Goal: Transaction & Acquisition: Purchase product/service

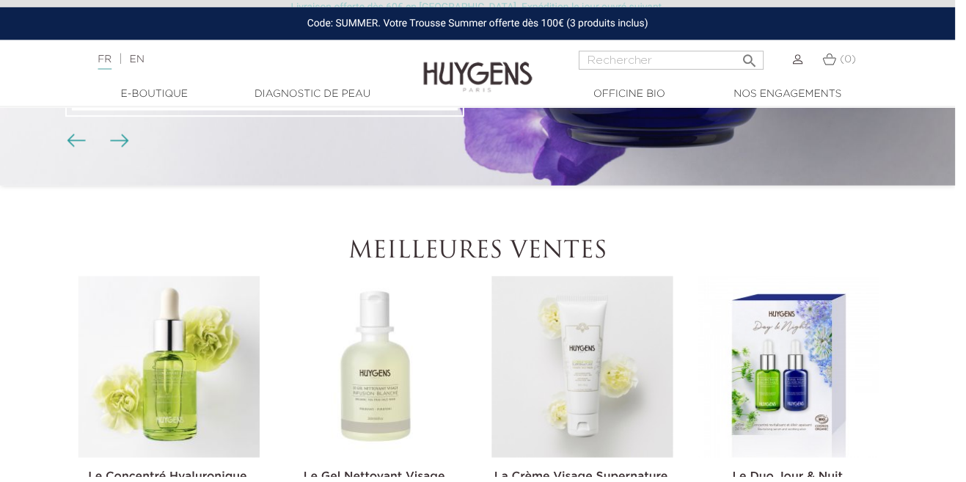
scroll to position [280, 0]
click at [172, 89] on link "  E-Boutique" at bounding box center [156, 94] width 147 height 15
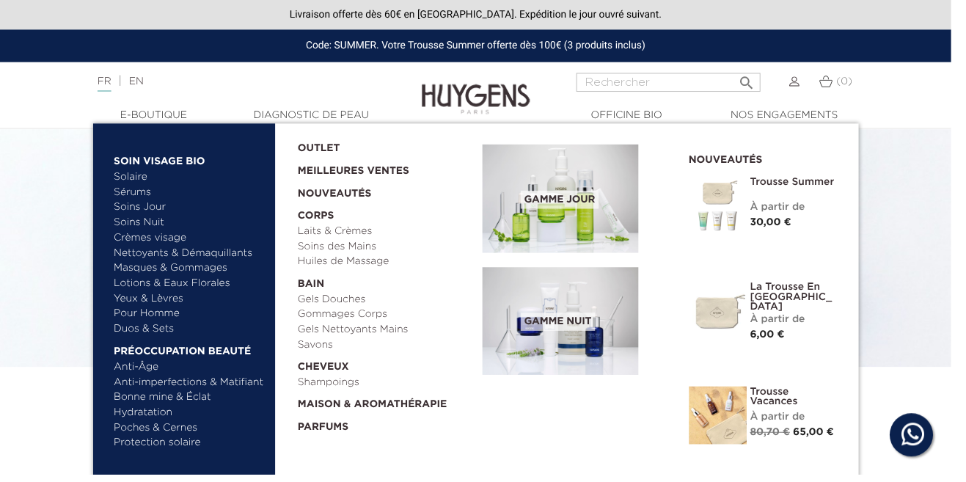
click at [145, 320] on link "Pour Homme" at bounding box center [192, 318] width 153 height 15
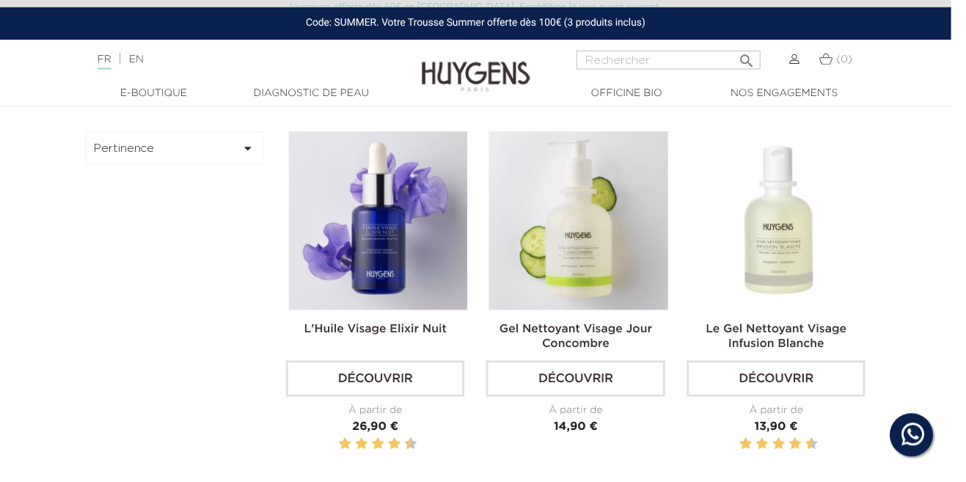
scroll to position [379, 0]
click at [0, 0] on img at bounding box center [0, 0] width 0 height 0
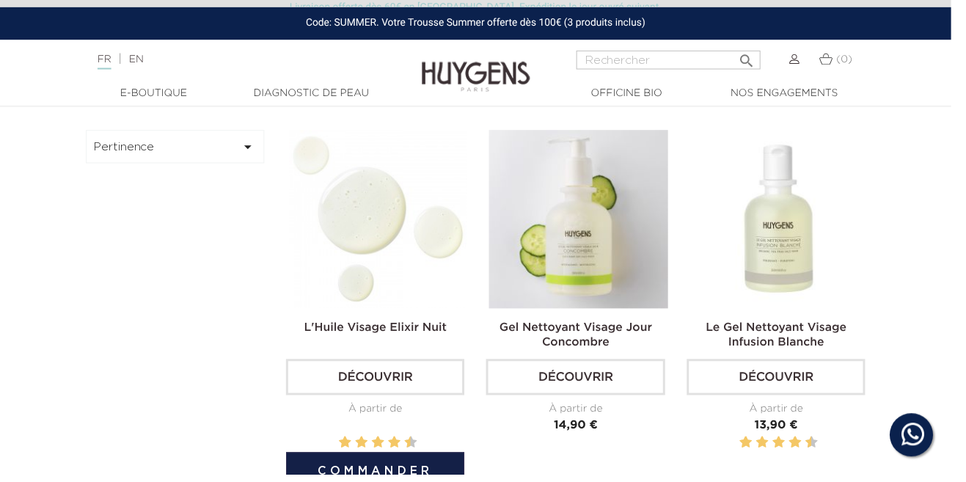
scroll to position [450, 0]
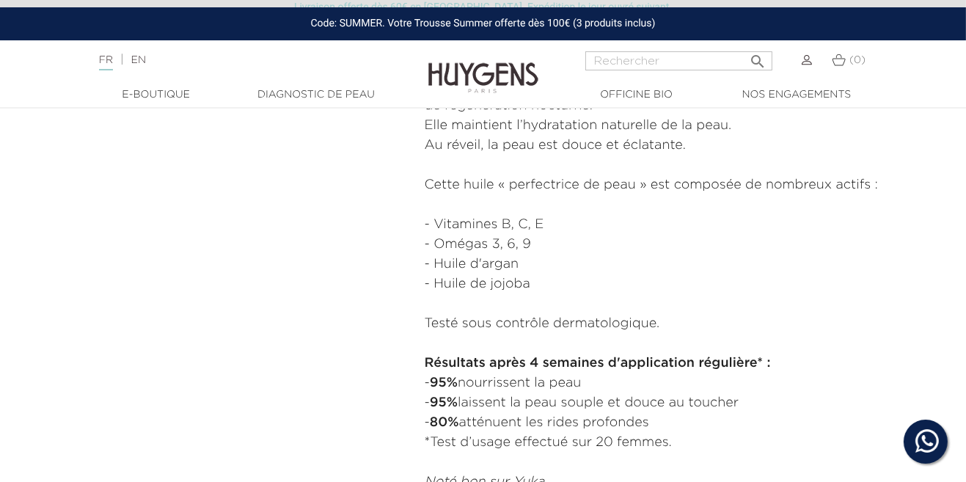
scroll to position [746, 0]
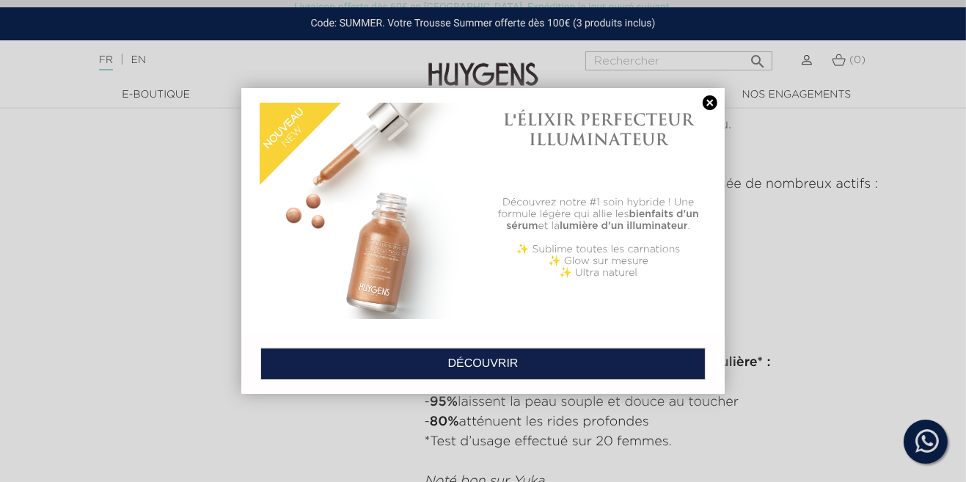
click at [710, 111] on link at bounding box center [710, 102] width 21 height 15
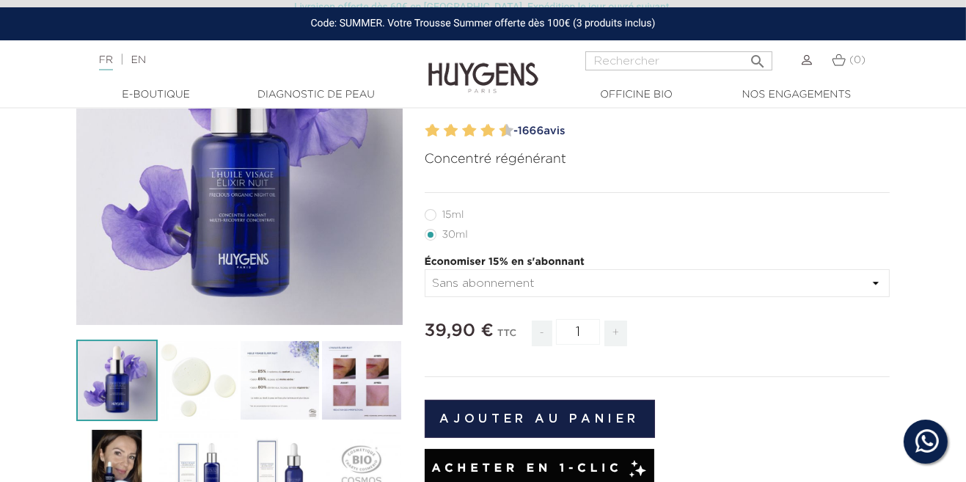
scroll to position [0, 0]
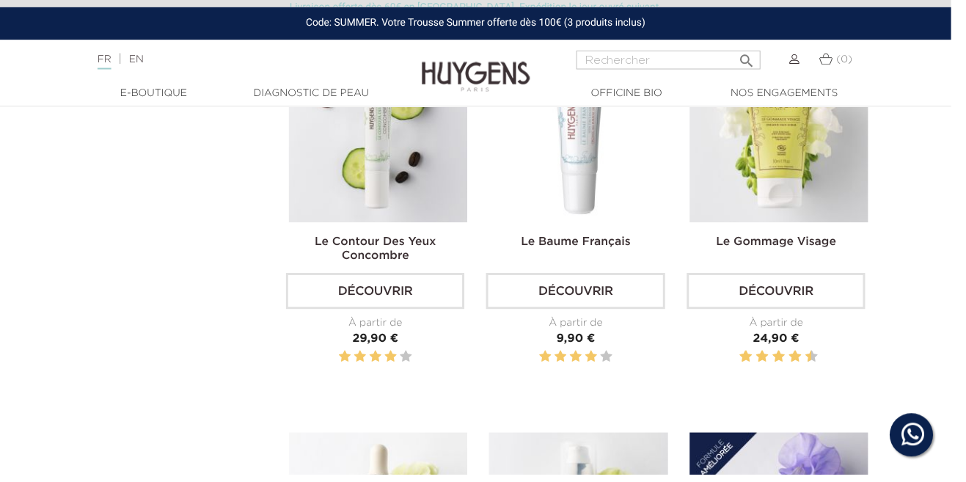
scroll to position [832, 0]
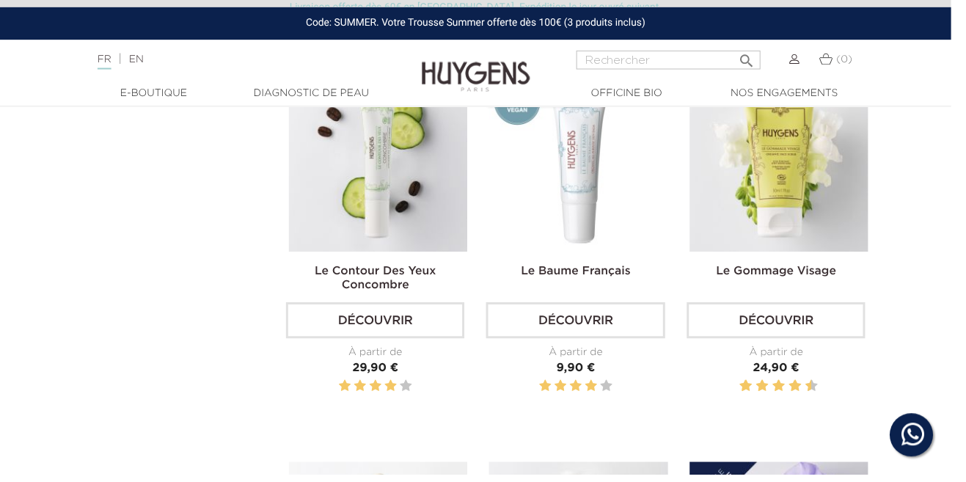
click at [0, 0] on img at bounding box center [0, 0] width 0 height 0
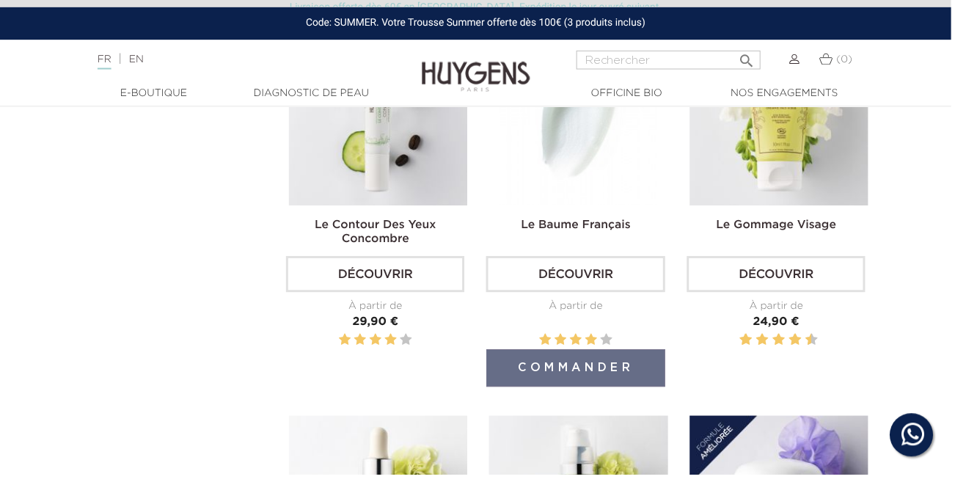
scroll to position [903, 0]
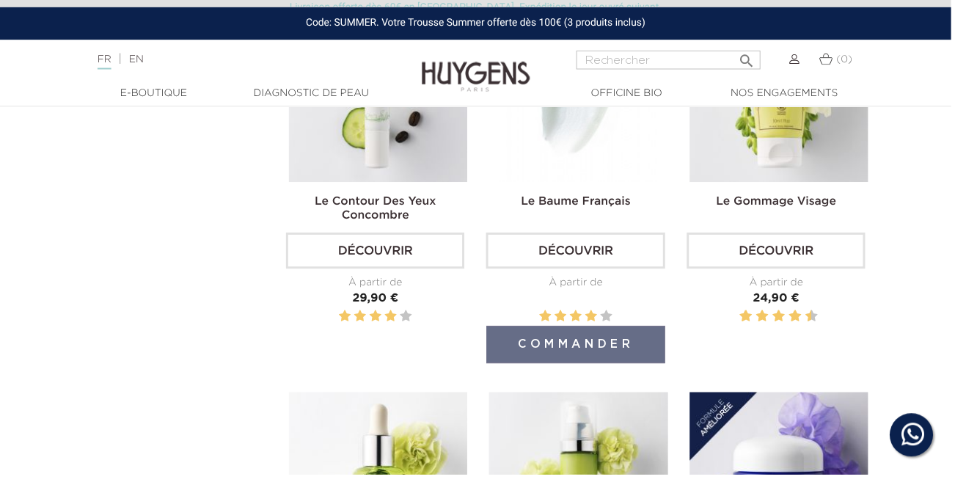
click at [0, 0] on img at bounding box center [0, 0] width 0 height 0
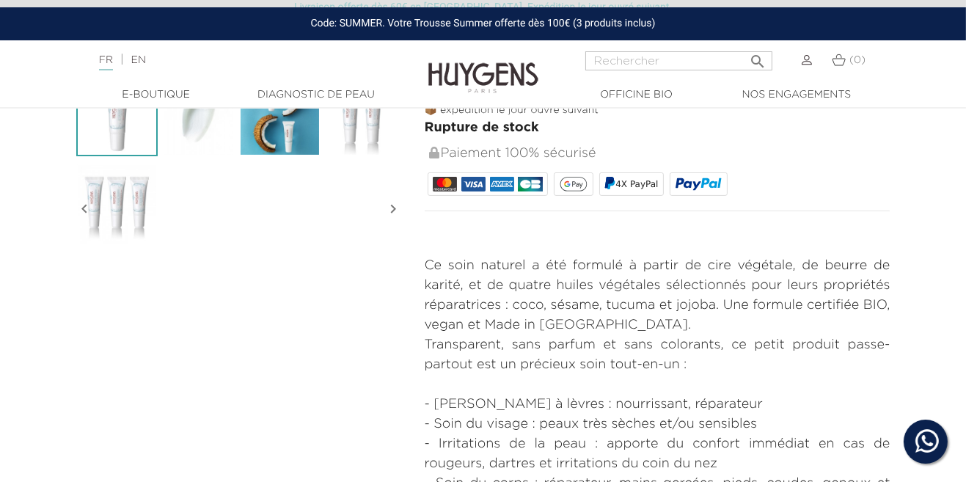
scroll to position [459, 0]
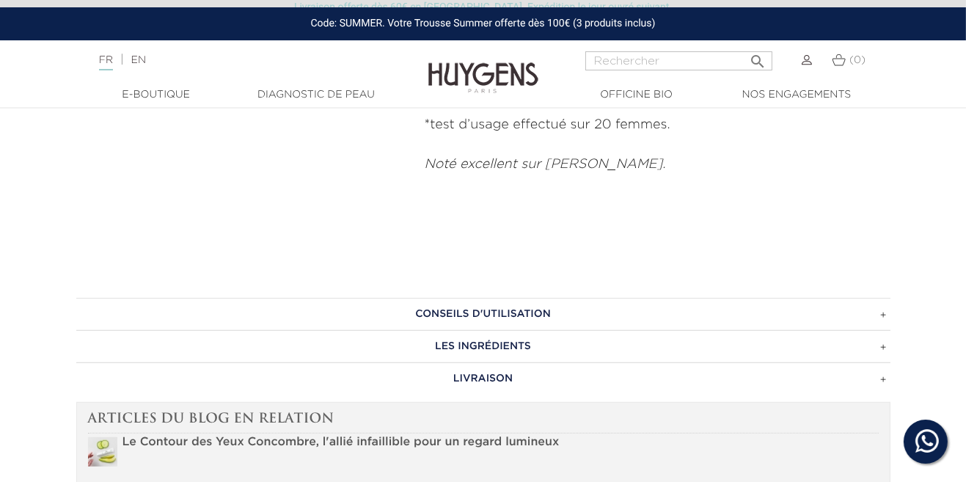
scroll to position [963, 0]
click at [708, 313] on h3 "CONSEILS D'UTILISATION" at bounding box center [483, 312] width 814 height 32
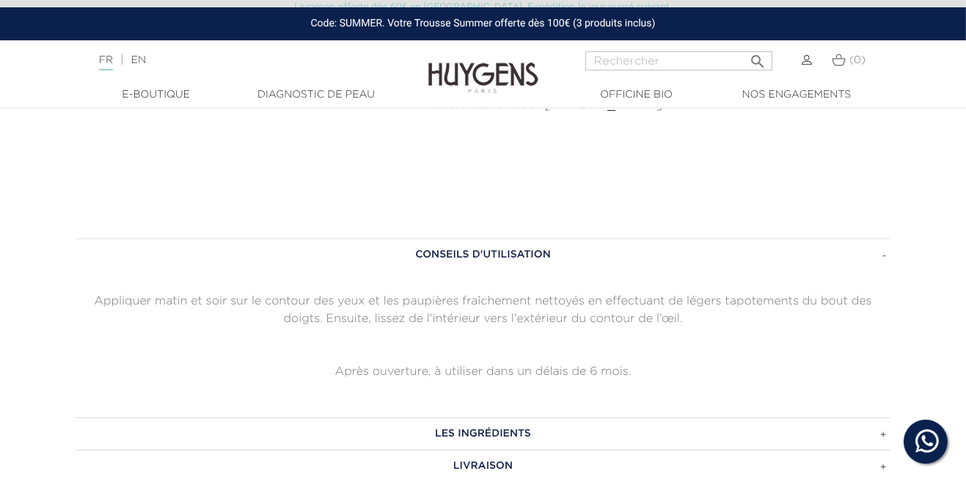
scroll to position [1022, 0]
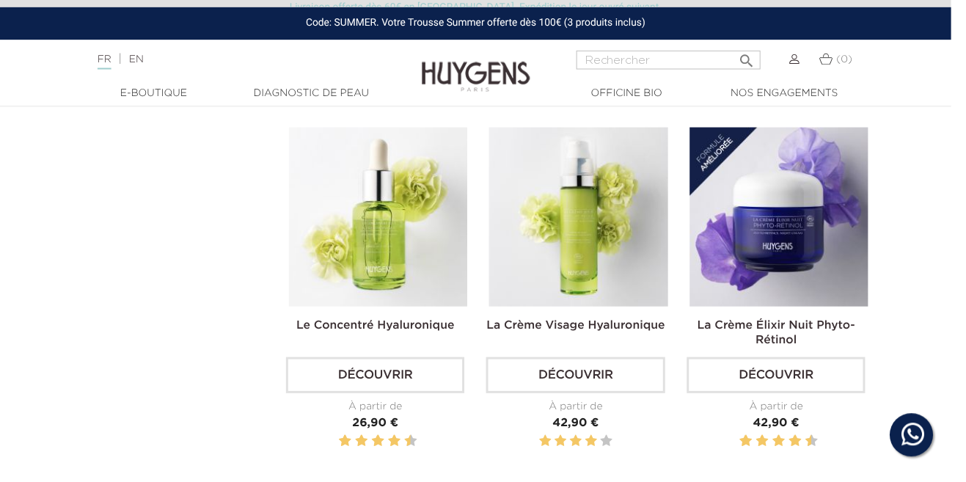
scroll to position [1179, 0]
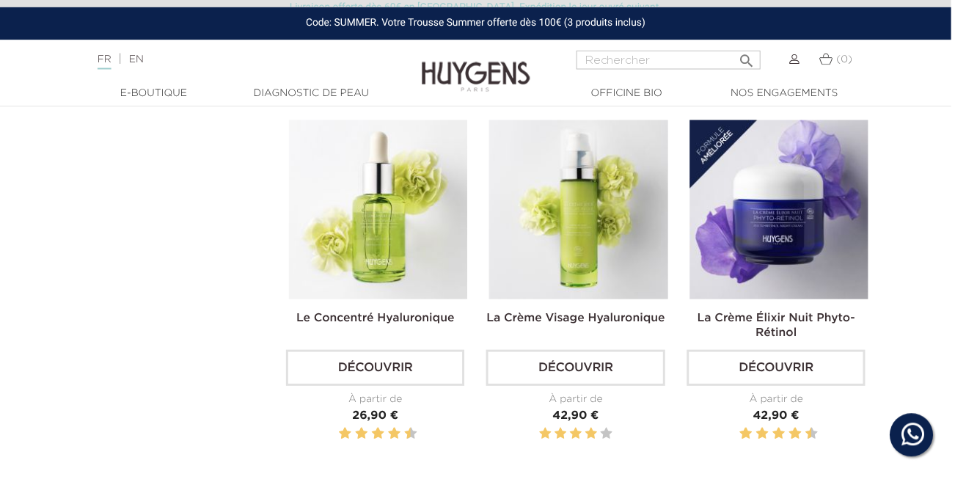
click at [0, 0] on img at bounding box center [0, 0] width 0 height 0
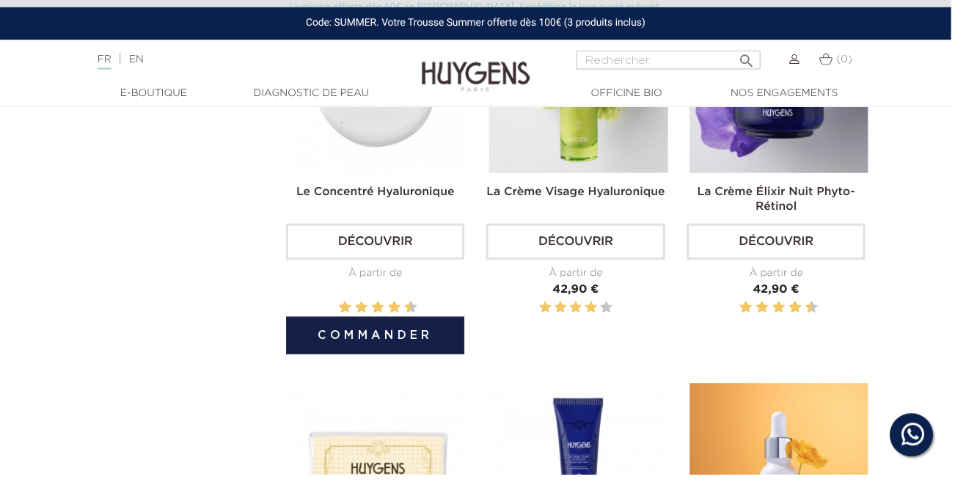
click at [404, 134] on img at bounding box center [384, 83] width 181 height 181
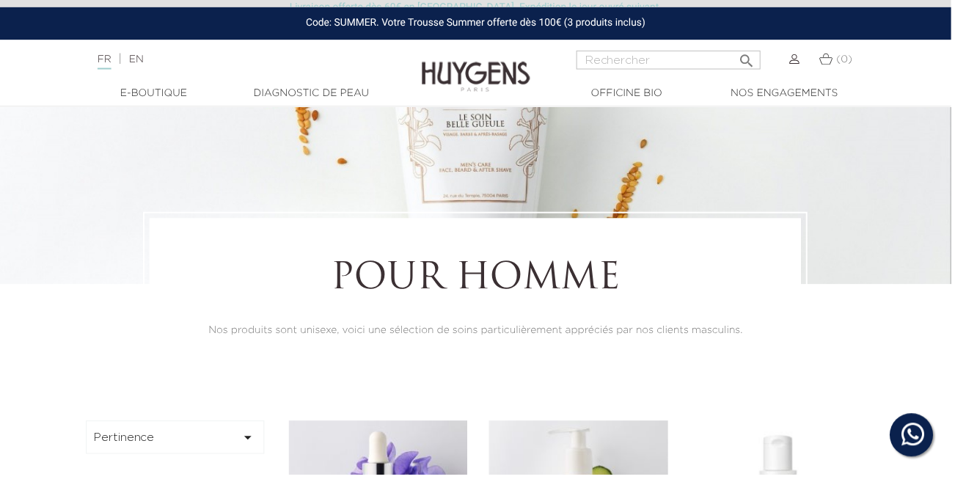
scroll to position [0, 0]
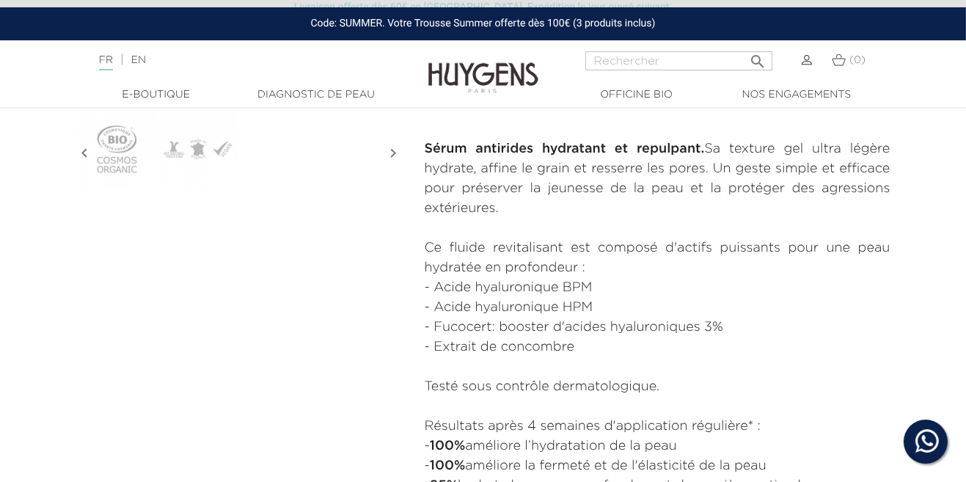
scroll to position [602, 0]
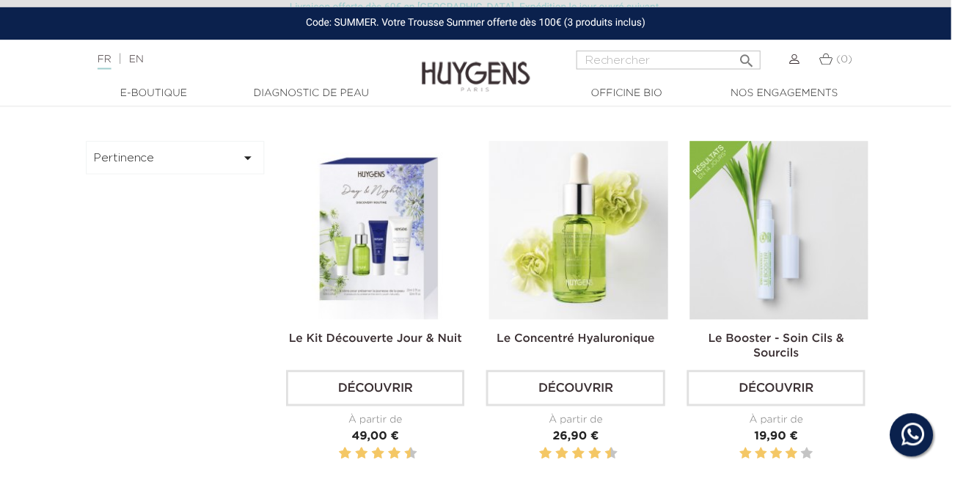
scroll to position [369, 0]
click at [0, 0] on img at bounding box center [0, 0] width 0 height 0
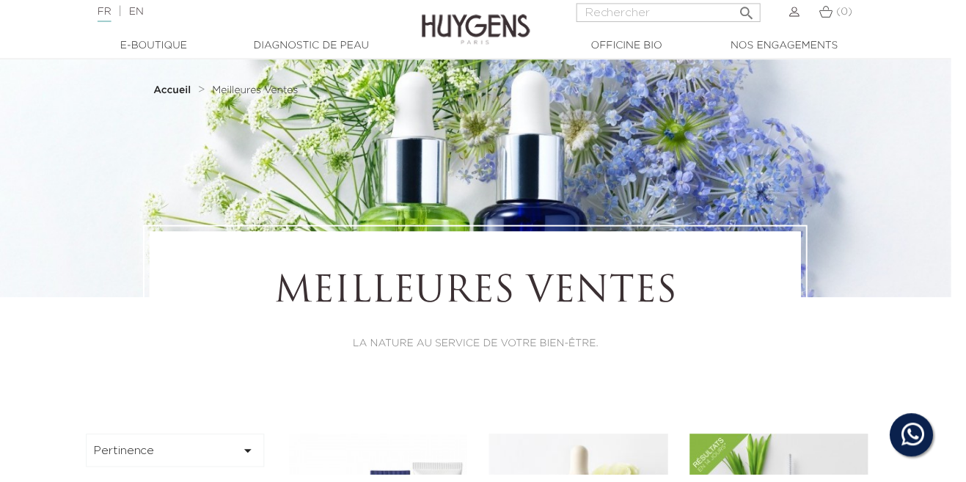
scroll to position [0, 0]
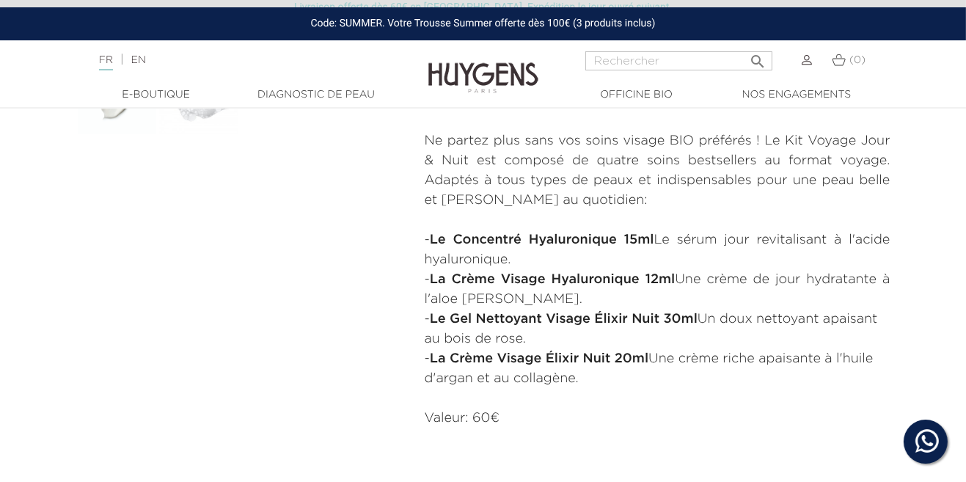
scroll to position [597, 0]
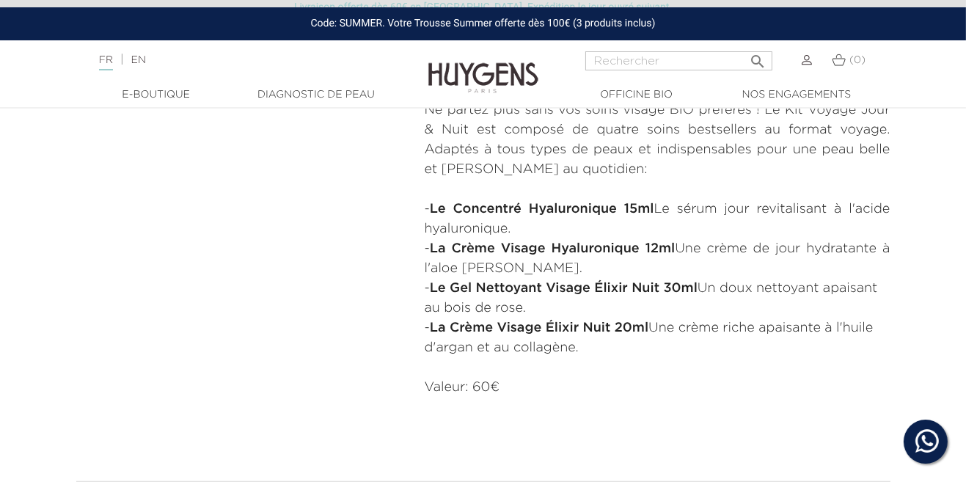
click at [796, 145] on p "Ne partez plus sans vos soins visage BIO préférés ! Le Kit Voyage Jour & Nuit e…" at bounding box center [658, 140] width 466 height 79
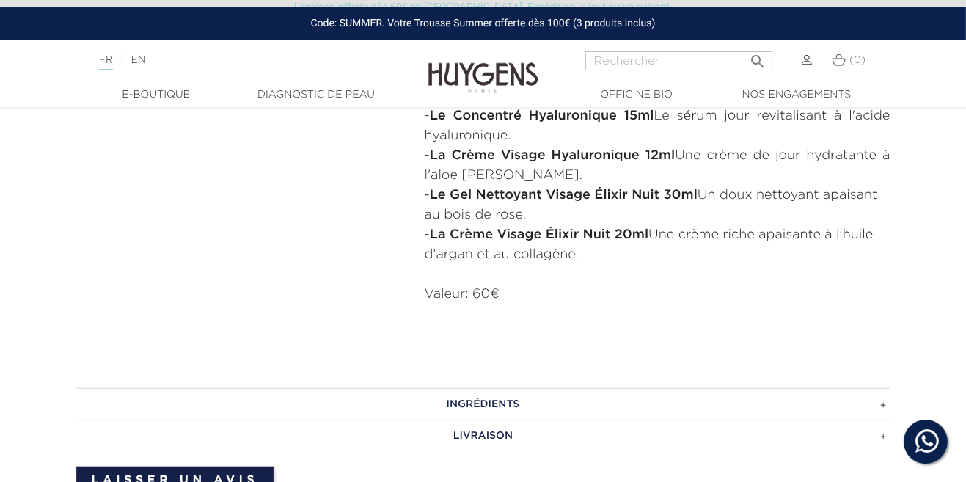
scroll to position [691, 0]
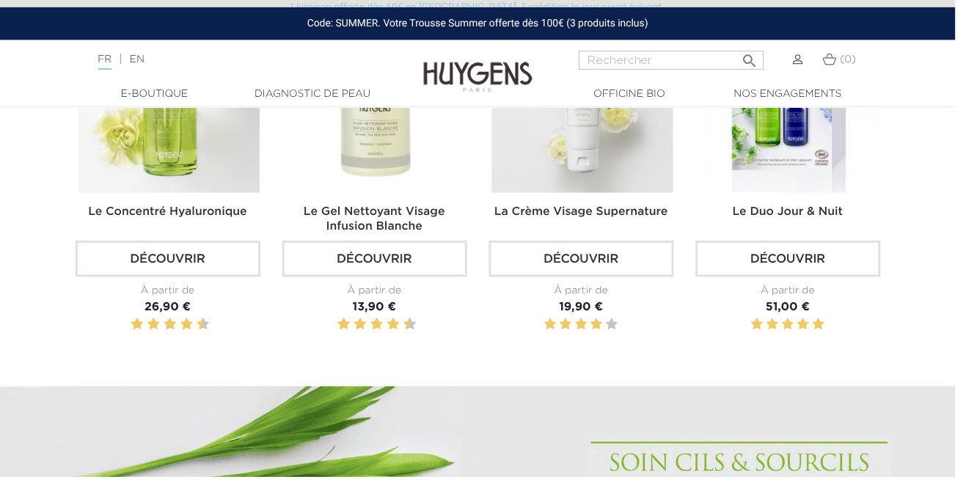
scroll to position [619, 0]
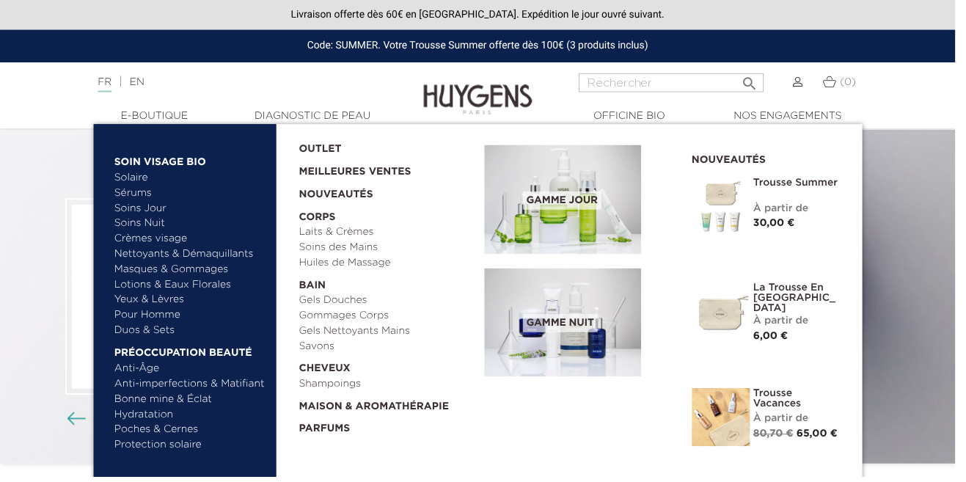
click at [154, 318] on link "Pour Homme" at bounding box center [192, 318] width 153 height 15
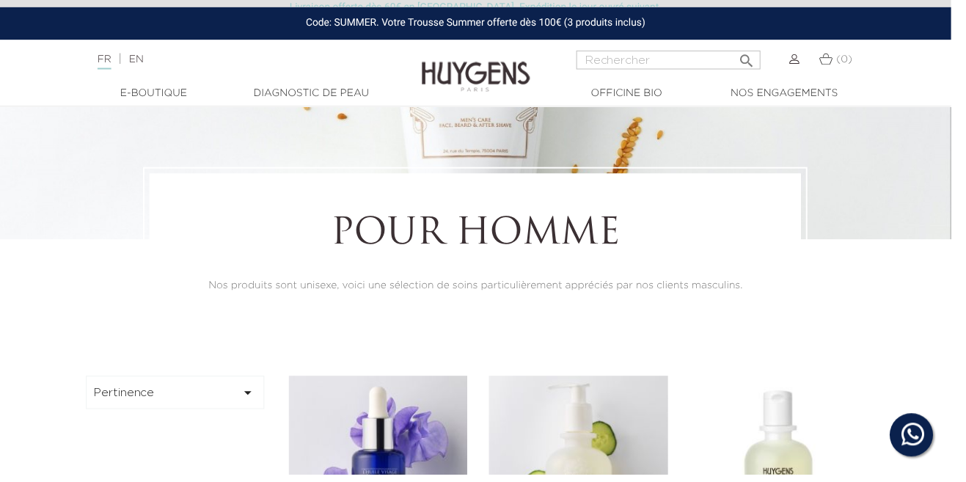
scroll to position [129, 0]
click at [660, 94] on link "  Officine Bio" at bounding box center [637, 94] width 147 height 15
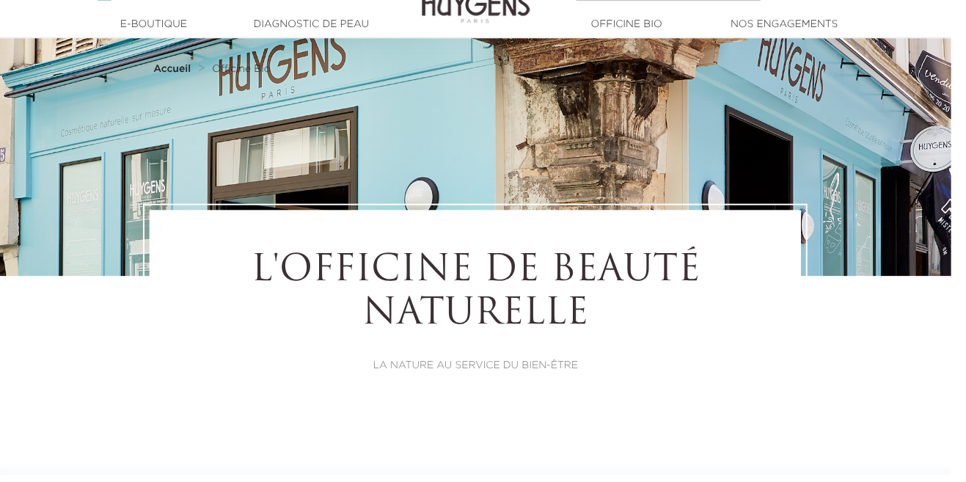
scroll to position [150, 0]
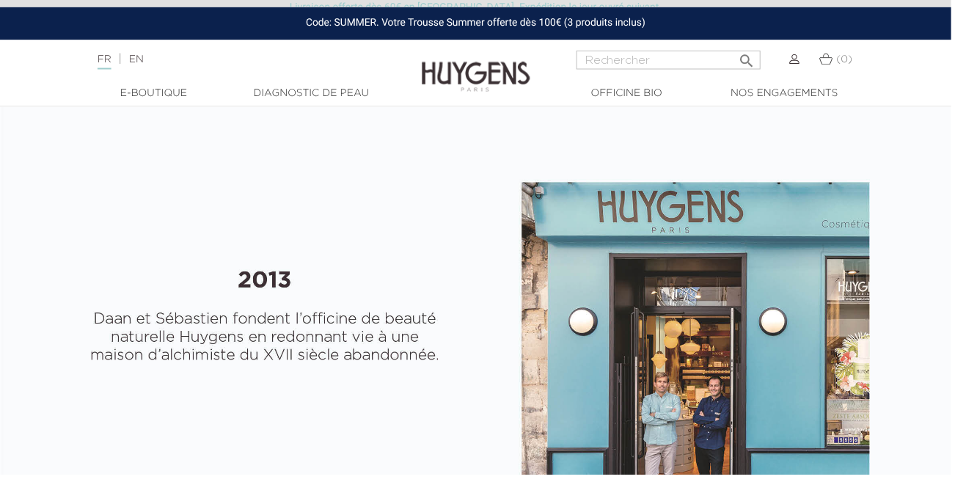
select select "FR"
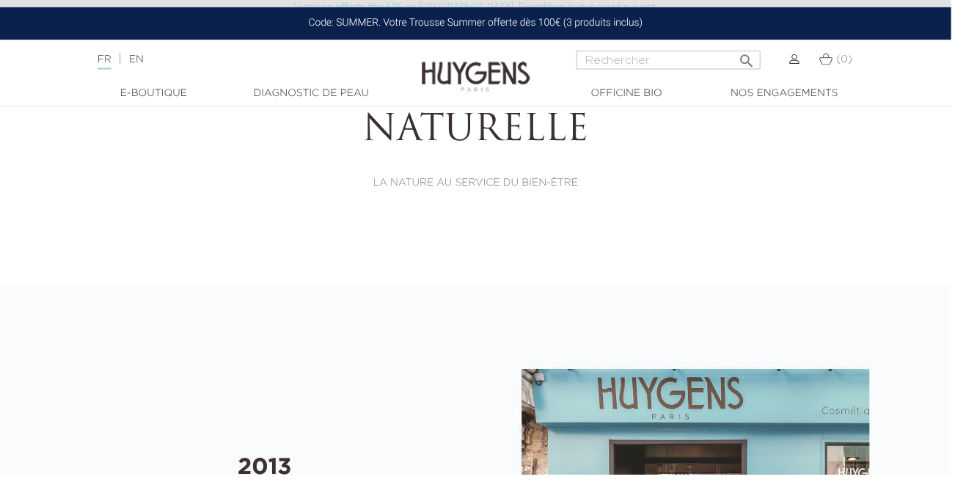
scroll to position [0, 0]
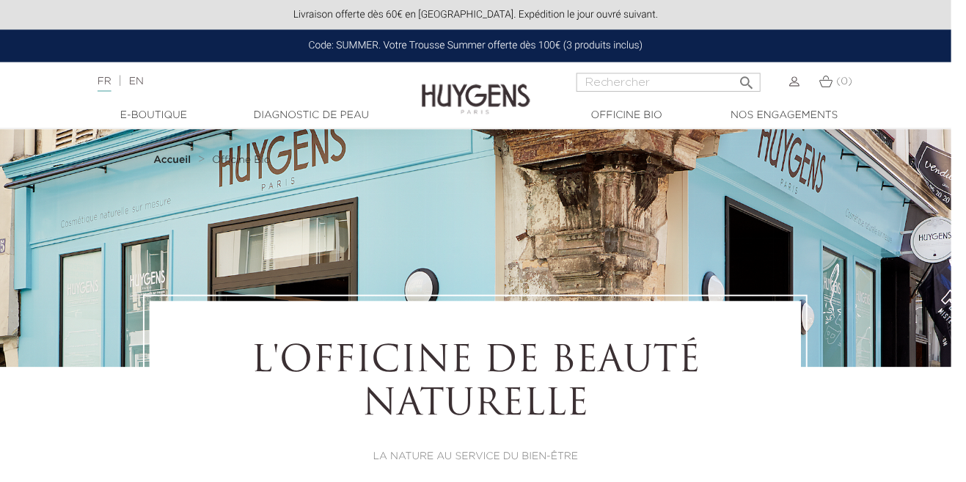
click at [182, 164] on strong "Accueil" at bounding box center [175, 162] width 38 height 10
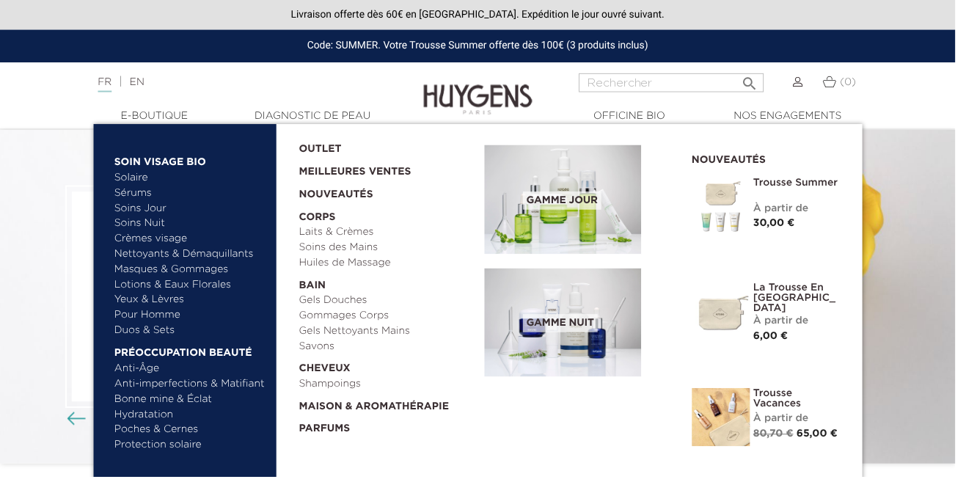
click at [155, 321] on link "Pour Homme" at bounding box center [192, 318] width 153 height 15
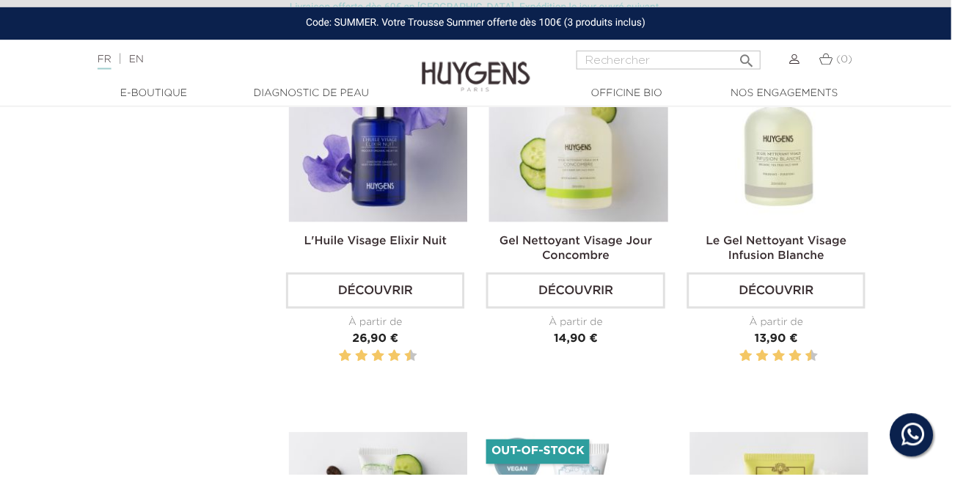
scroll to position [471, 0]
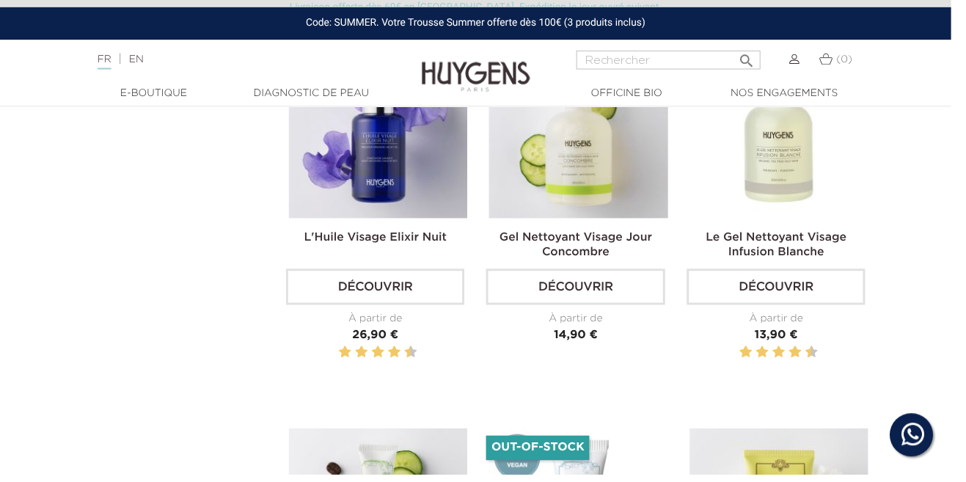
click at [411, 310] on link "Découvrir" at bounding box center [381, 291] width 181 height 37
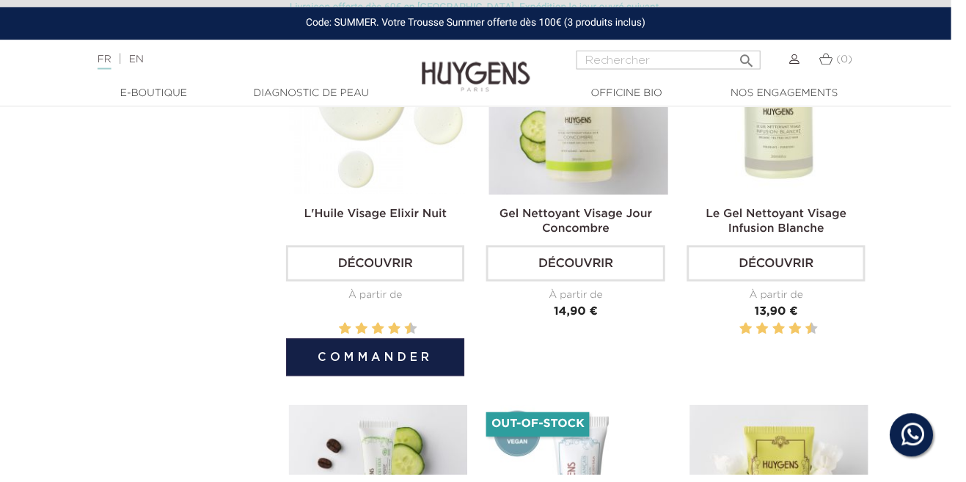
scroll to position [542, 0]
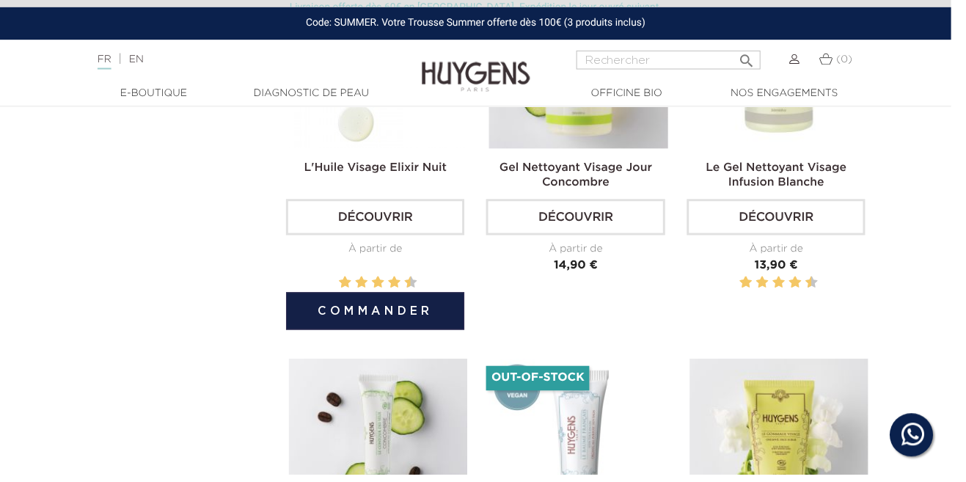
click at [390, 335] on button "Commander" at bounding box center [381, 316] width 181 height 38
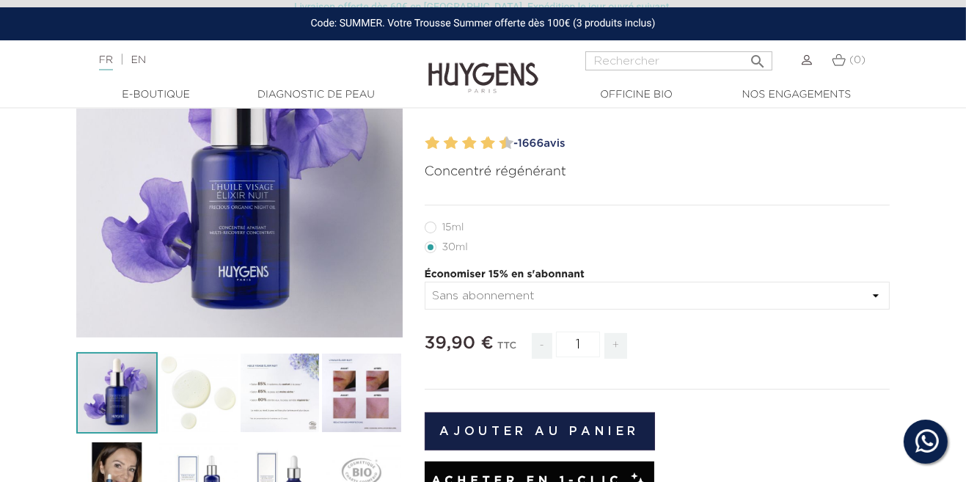
click at [539, 139] on span "1666" at bounding box center [531, 143] width 26 height 11
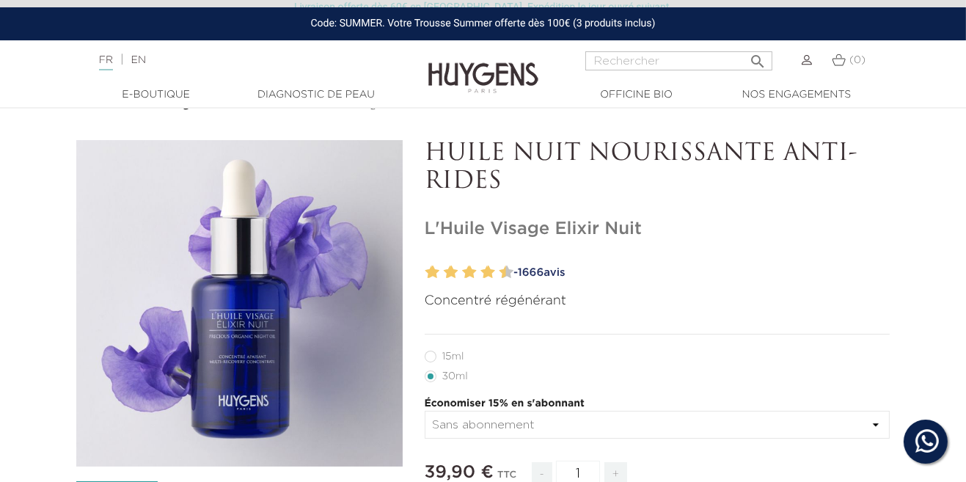
scroll to position [49, 0]
click at [432, 358] on label12"] "15ml" at bounding box center [453, 357] width 57 height 12
radio input "true"
click at [685, 431] on select "Sans abonnement" at bounding box center [658, 426] width 466 height 28
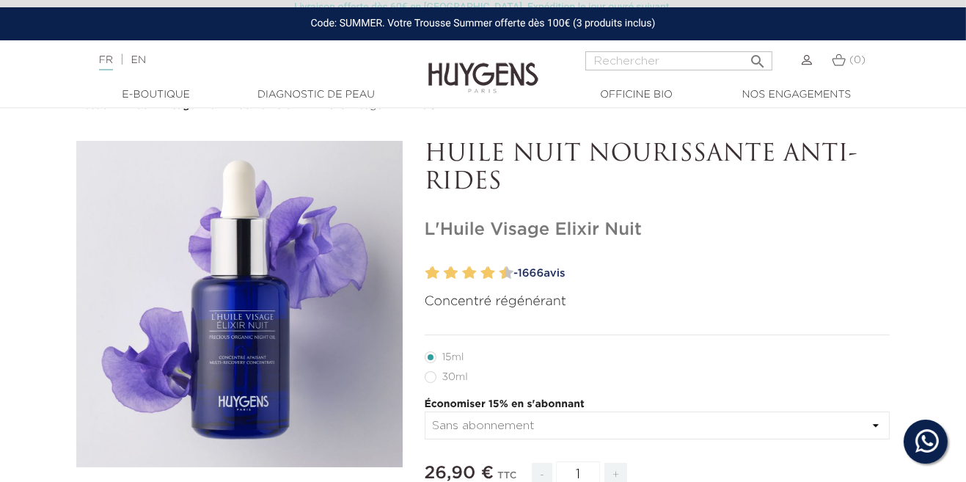
click at [426, 382] on label22"] "30ml" at bounding box center [455, 377] width 61 height 12
radio input "true"
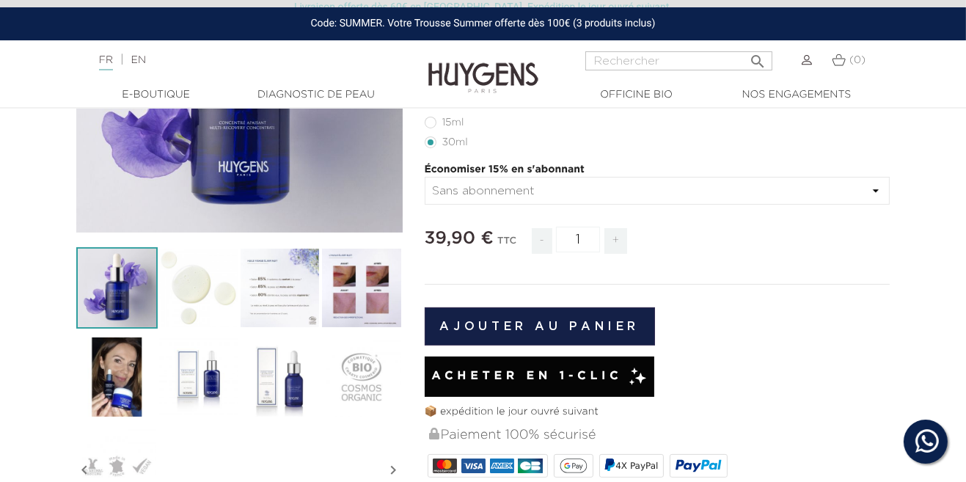
scroll to position [282, 0]
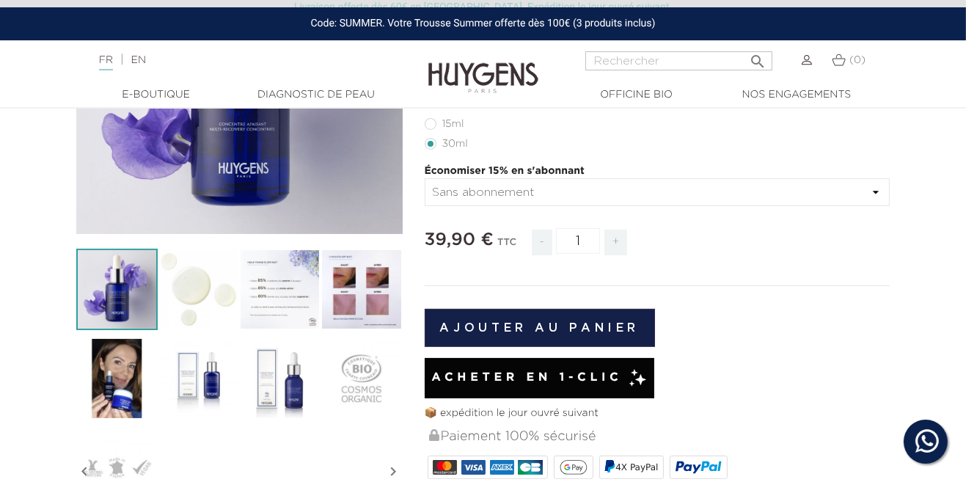
click at [430, 139] on label22"] "30ml" at bounding box center [455, 144] width 61 height 12
click at [434, 125] on label12"] "15ml" at bounding box center [453, 124] width 57 height 12
radio input "true"
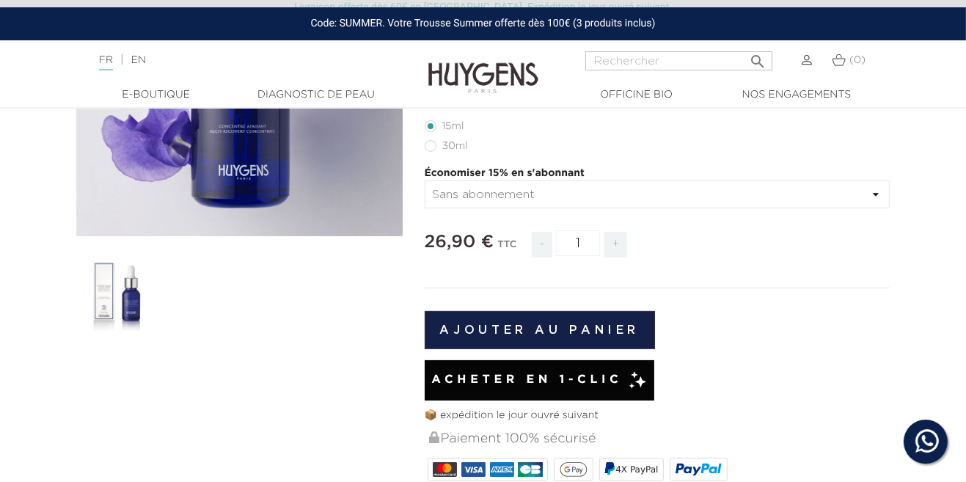
scroll to position [275, 0]
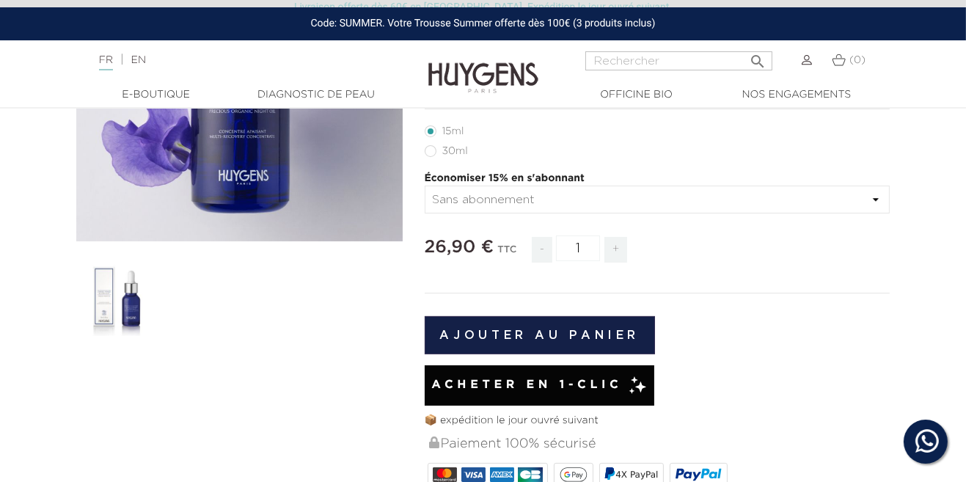
click at [614, 333] on button "Ajouter au panier" at bounding box center [540, 335] width 231 height 38
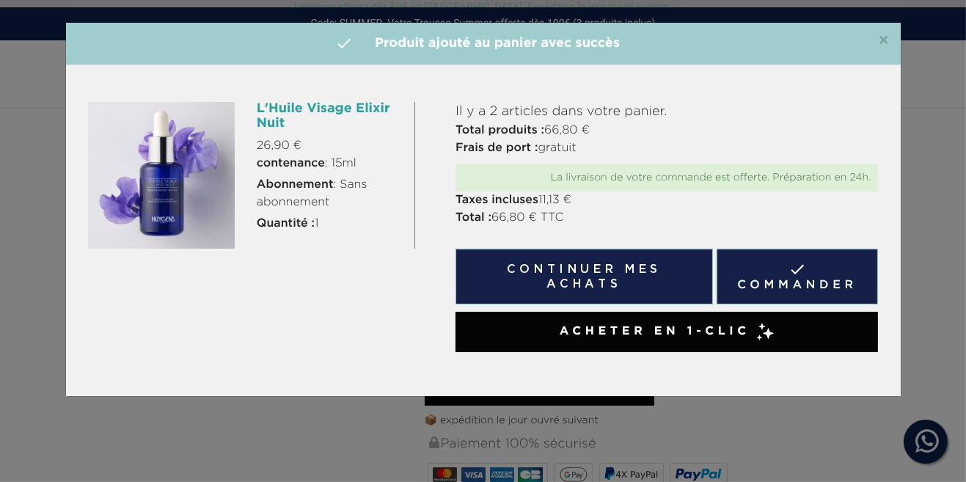
click at [654, 277] on button "Continuer mes achats" at bounding box center [584, 277] width 257 height 56
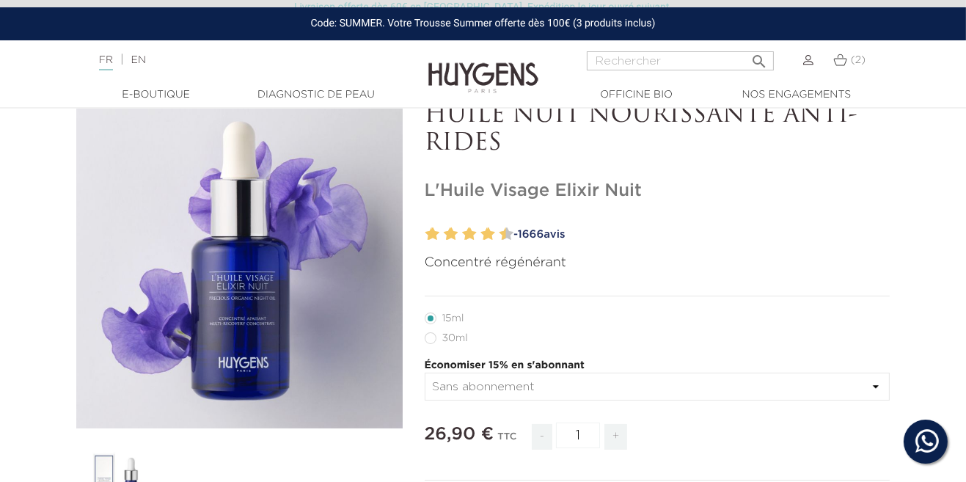
scroll to position [0, 0]
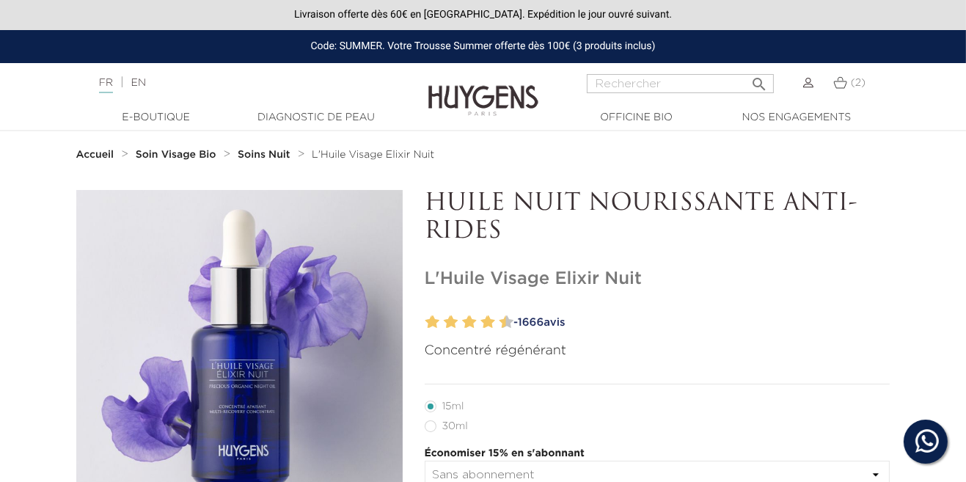
click at [272, 149] on link "Soins Nuit" at bounding box center [266, 155] width 56 height 12
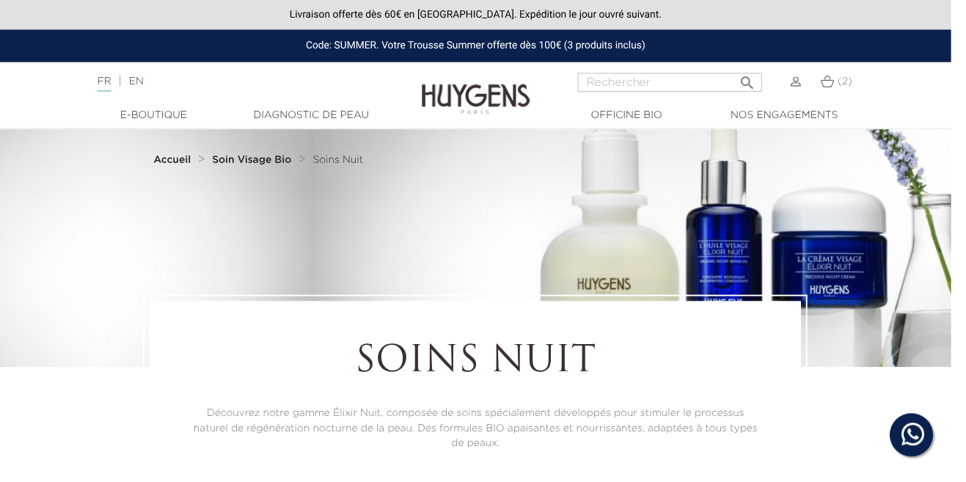
click at [162, 116] on link "  E-Boutique" at bounding box center [156, 117] width 147 height 15
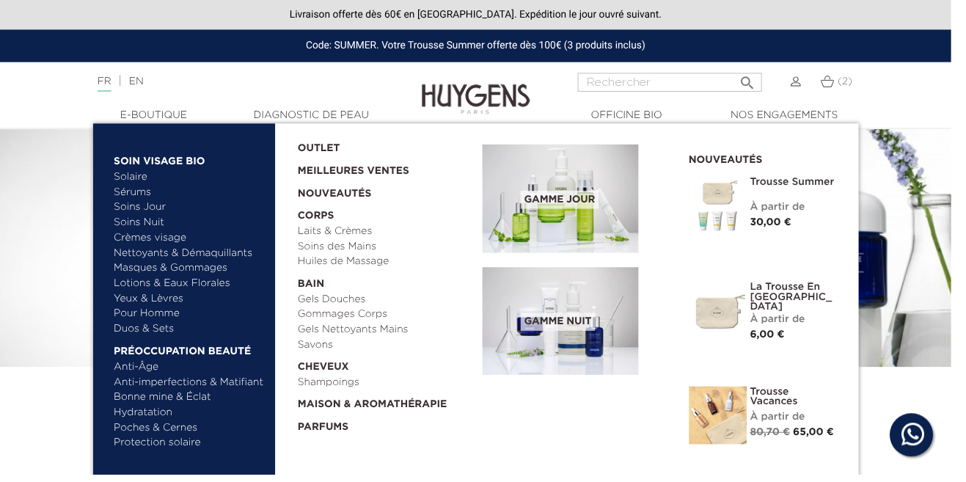
click at [144, 320] on link "Pour Homme" at bounding box center [192, 318] width 153 height 15
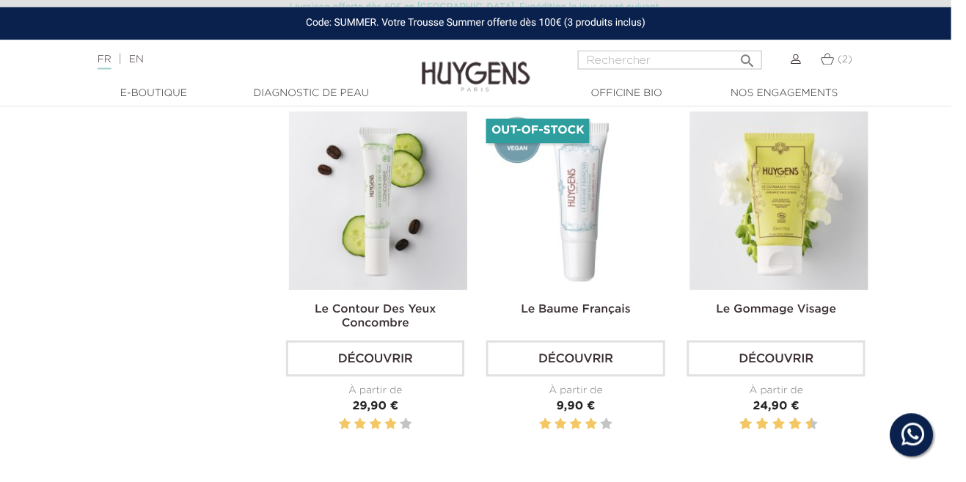
scroll to position [795, 0]
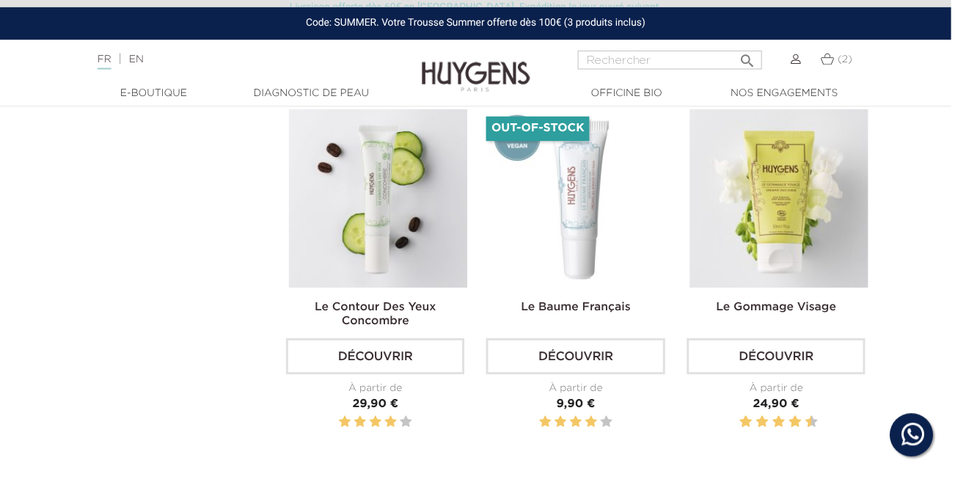
click at [0, 0] on img at bounding box center [0, 0] width 0 height 0
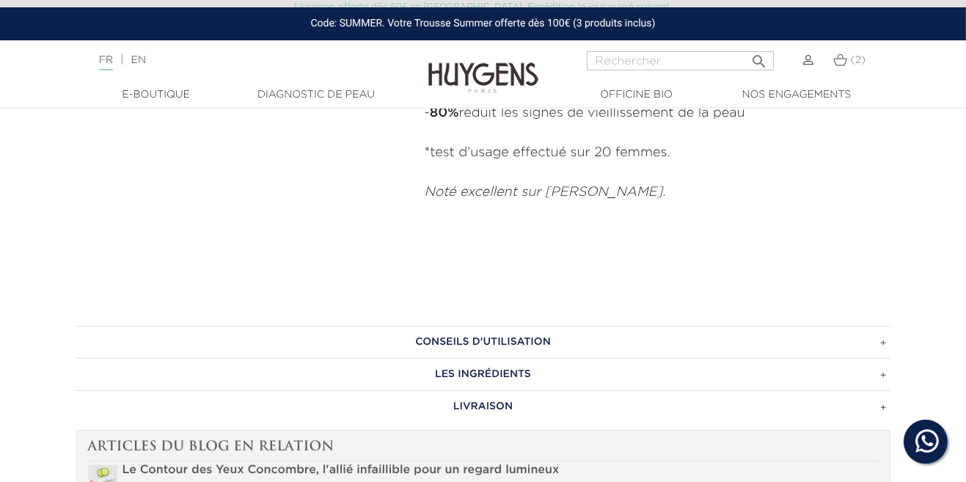
scroll to position [938, 0]
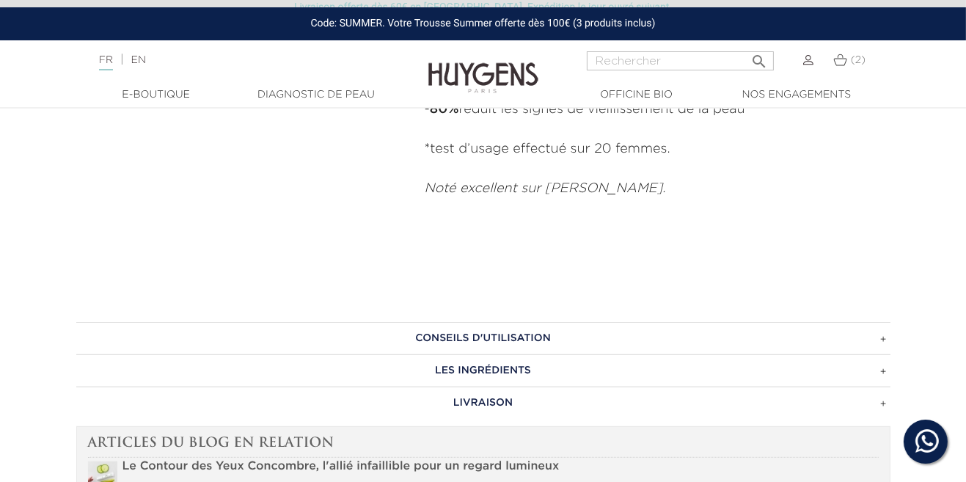
click at [856, 365] on h3 "LES INGRÉDIENTS" at bounding box center [483, 370] width 814 height 32
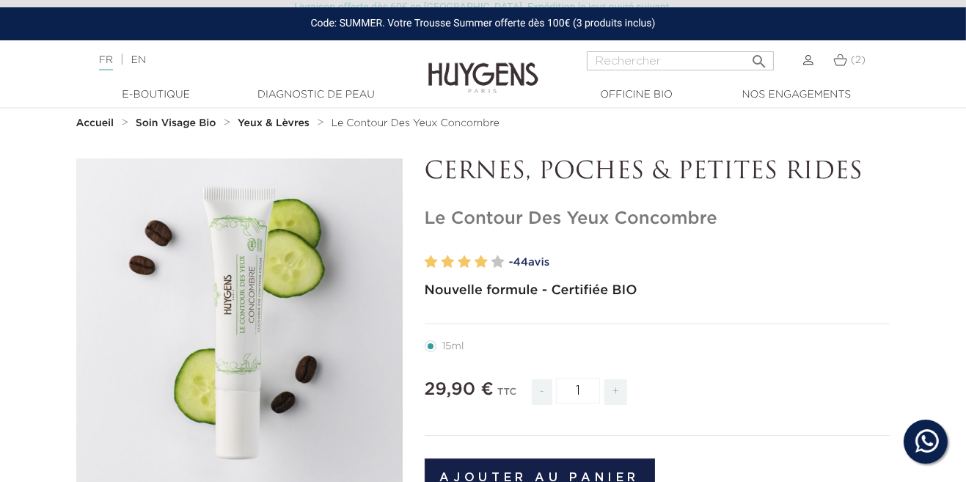
scroll to position [0, 0]
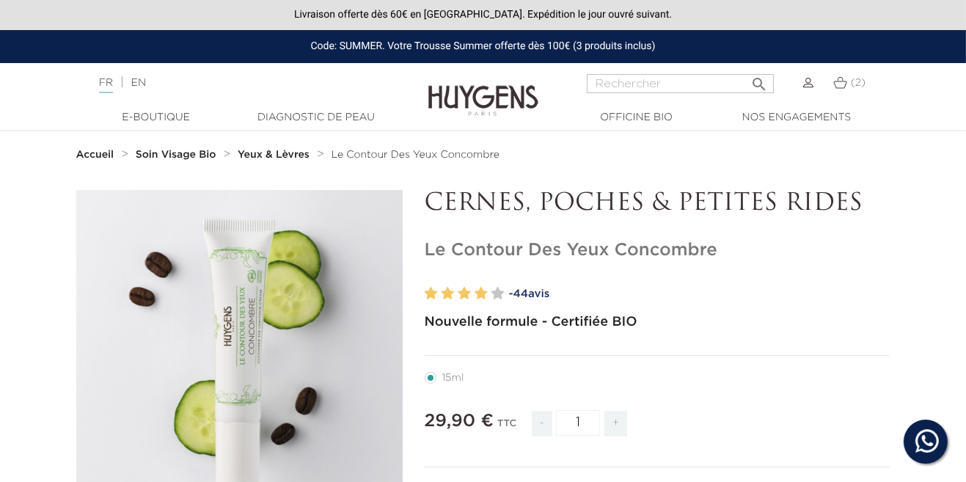
click at [851, 78] on span "(2)" at bounding box center [858, 83] width 15 height 10
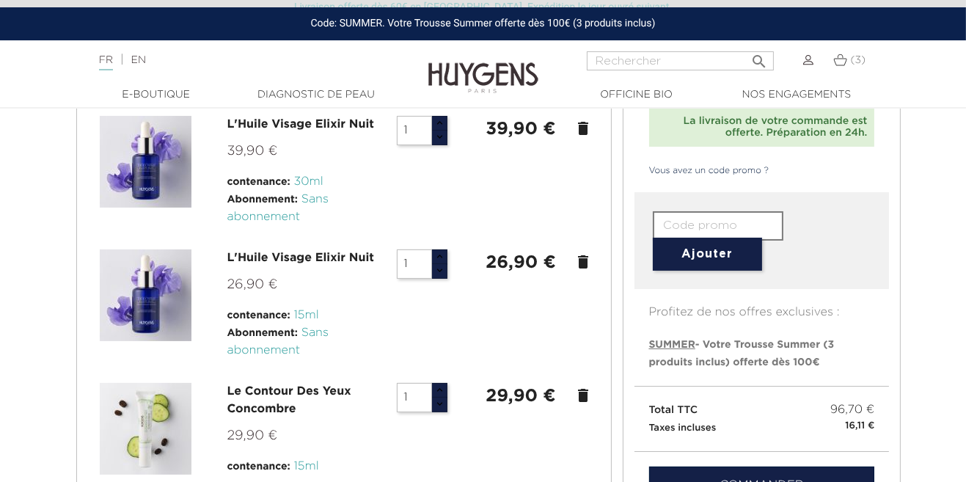
scroll to position [157, 0]
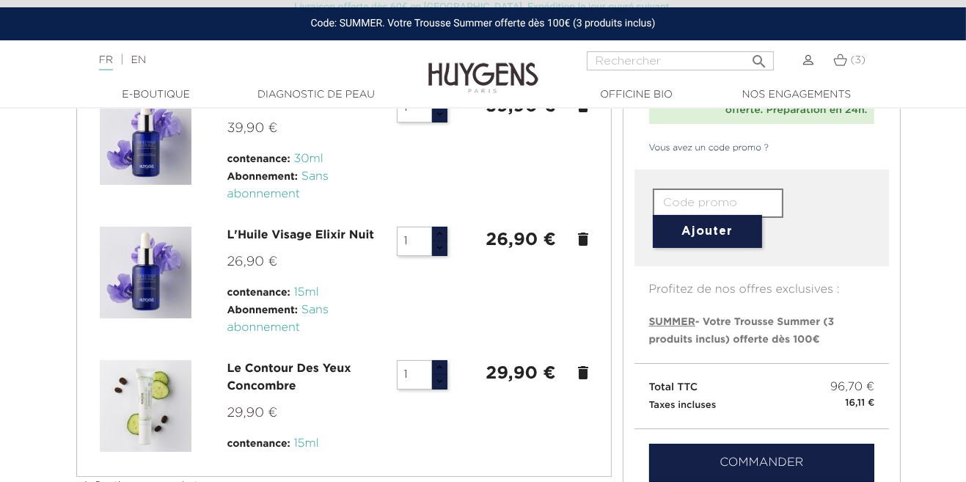
click at [425, 238] on input "1" at bounding box center [414, 241] width 35 height 29
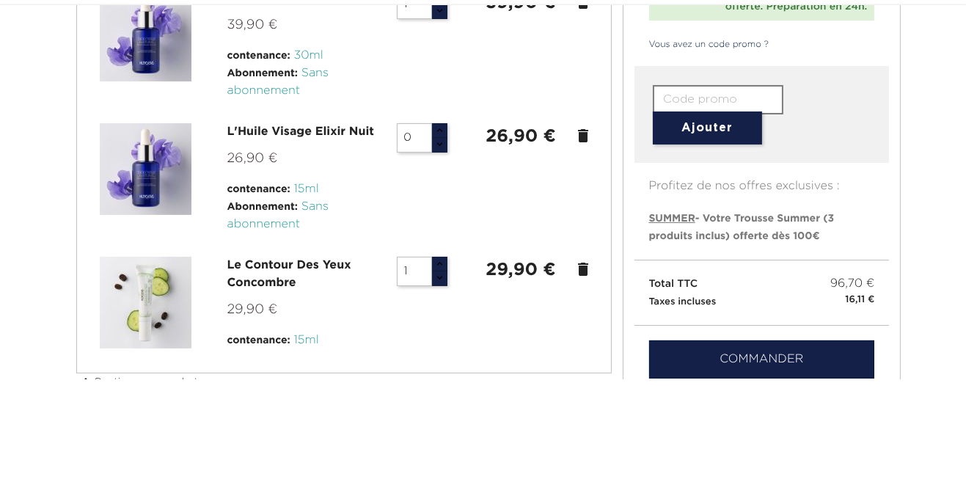
click at [572, 311] on div at bounding box center [344, 282] width 511 height 110
type input "1"
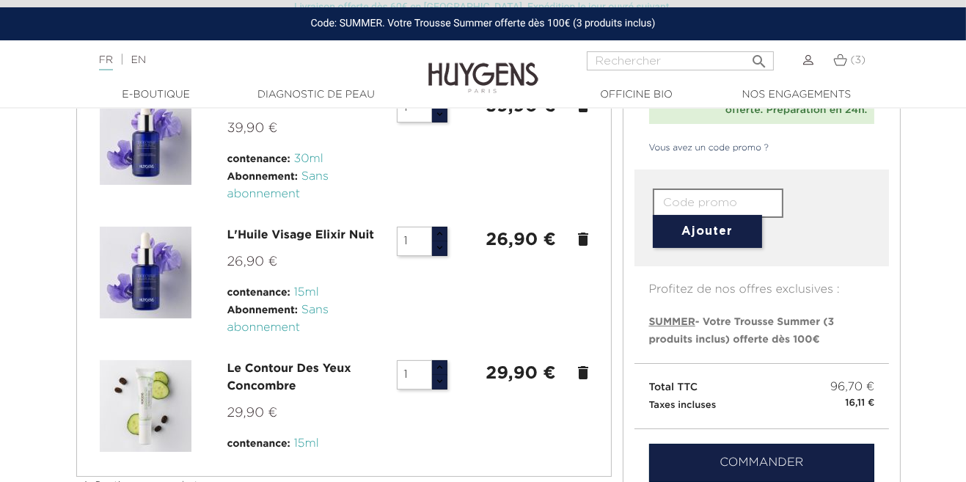
click at [584, 241] on icon "delete" at bounding box center [584, 239] width 18 height 18
click at [588, 238] on icon "delete" at bounding box center [584, 239] width 18 height 18
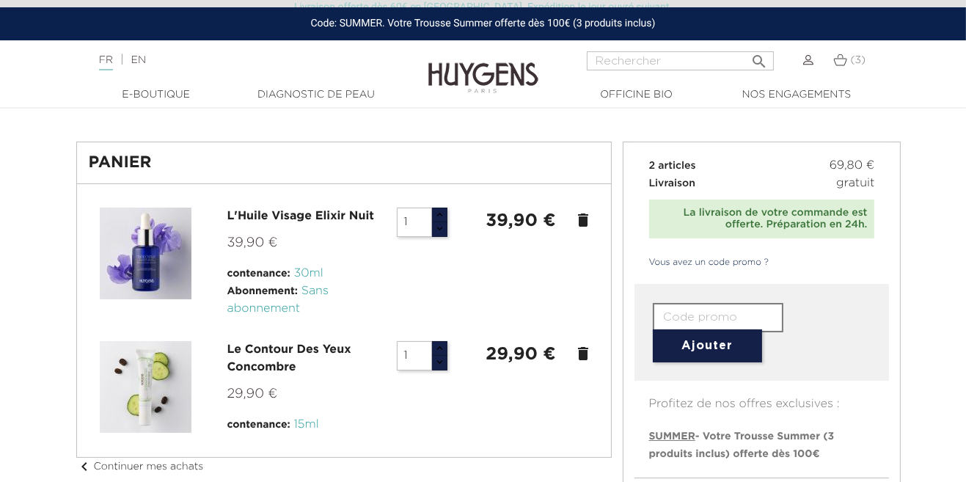
scroll to position [34, 0]
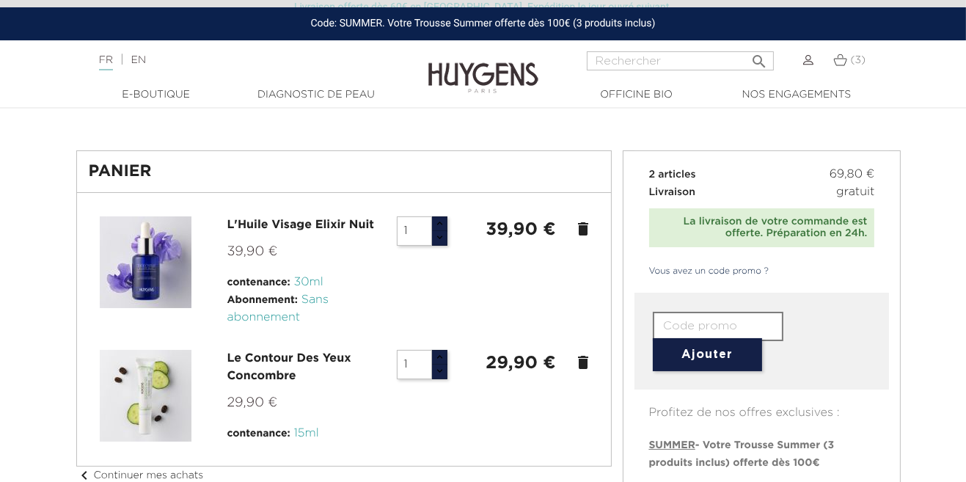
click at [584, 228] on icon "delete" at bounding box center [584, 229] width 18 height 18
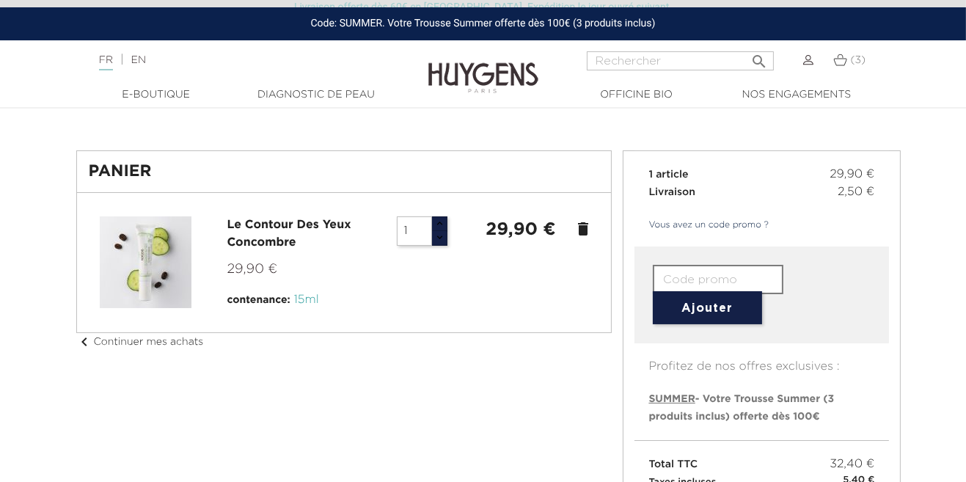
click at [158, 98] on link "  E-Boutique" at bounding box center [156, 94] width 147 height 15
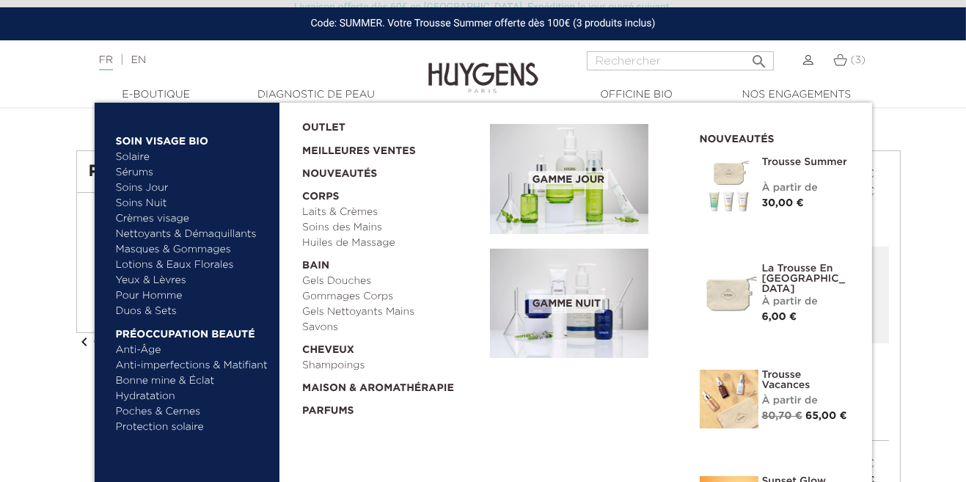
scroll to position [103, 0]
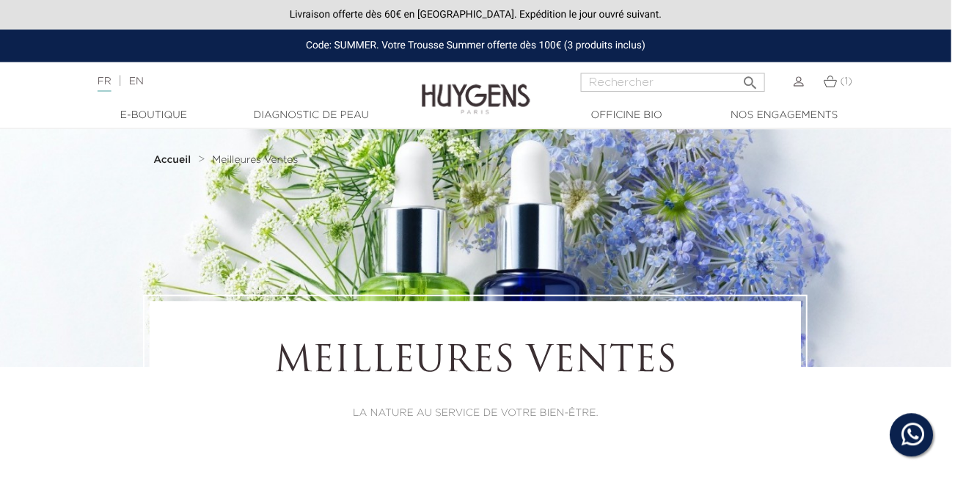
click at [171, 117] on link "  E-Boutique" at bounding box center [156, 117] width 147 height 15
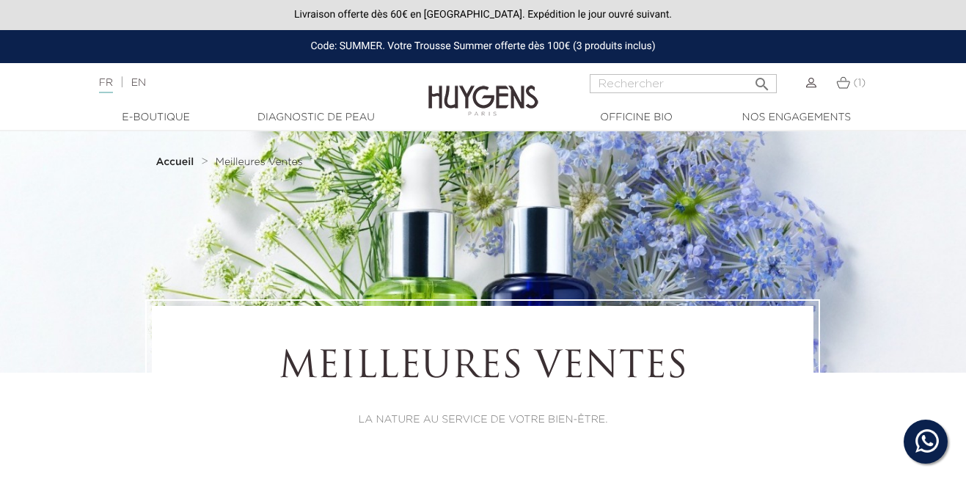
click at [170, 116] on link "  E-Boutique" at bounding box center [156, 117] width 147 height 15
click at [177, 116] on link "  E-Boutique" at bounding box center [156, 117] width 147 height 15
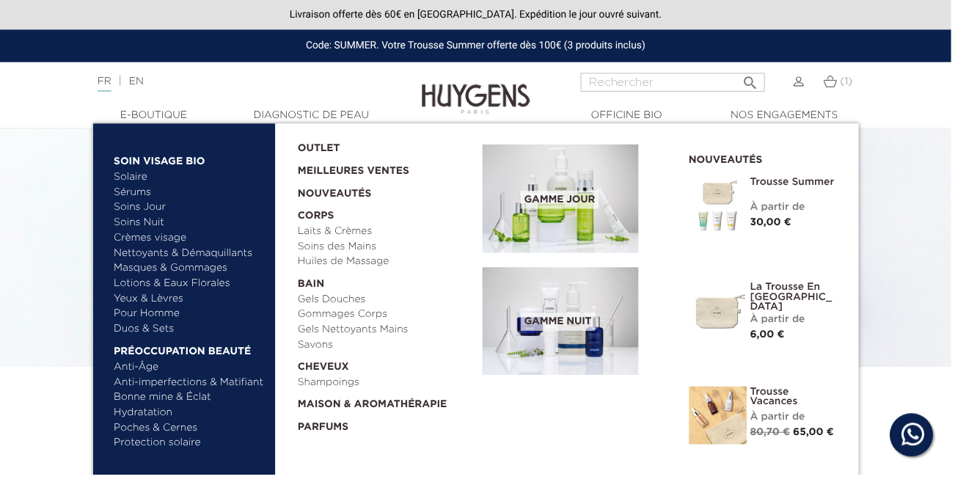
click at [164, 320] on link "Pour Homme" at bounding box center [192, 318] width 153 height 15
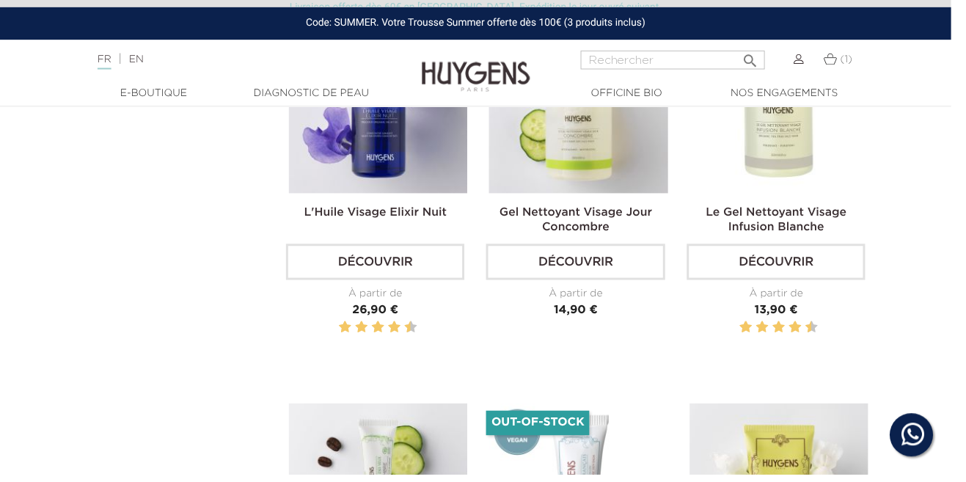
scroll to position [496, 0]
click at [382, 285] on link "Découvrir" at bounding box center [381, 266] width 181 height 37
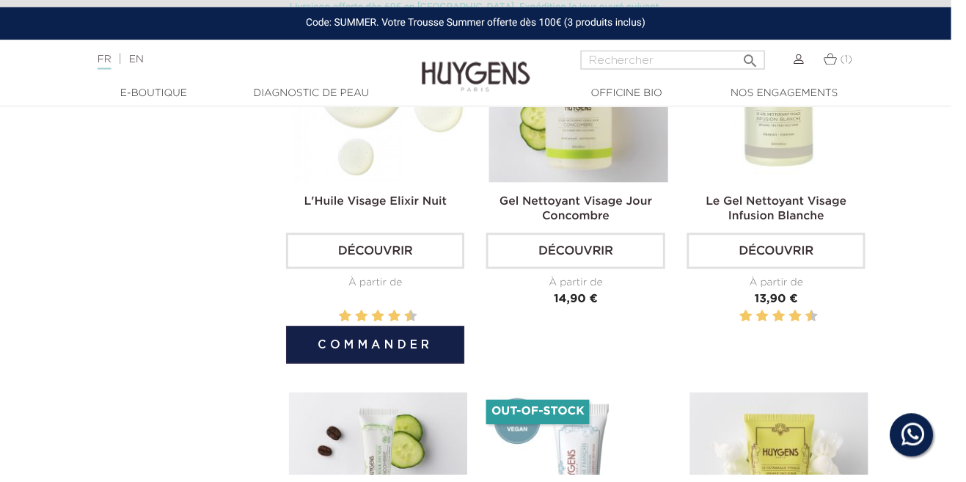
scroll to position [566, 0]
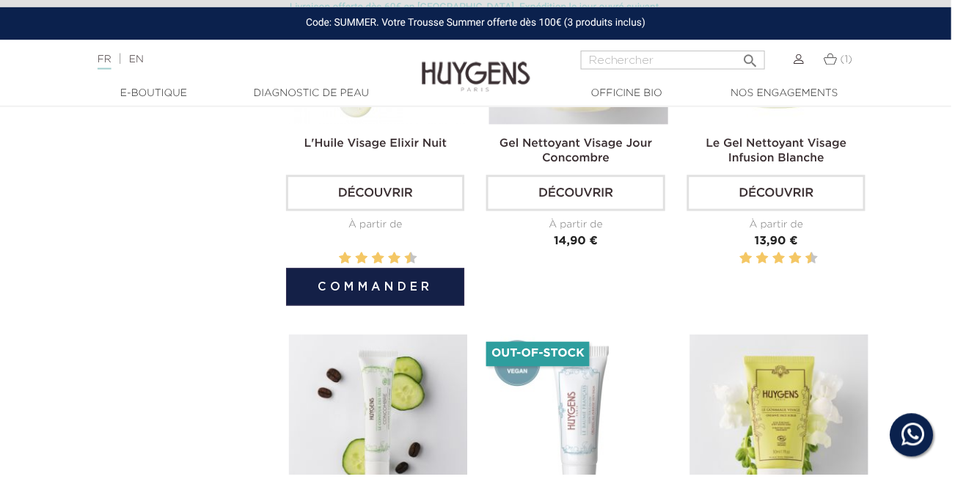
click at [401, 310] on button "Commander" at bounding box center [381, 291] width 181 height 38
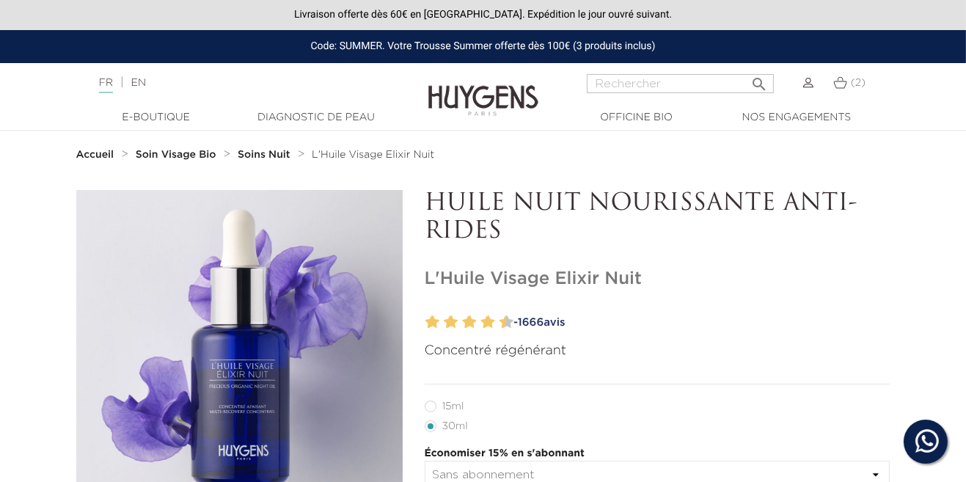
click at [849, 77] on link "(2)" at bounding box center [850, 83] width 32 height 12
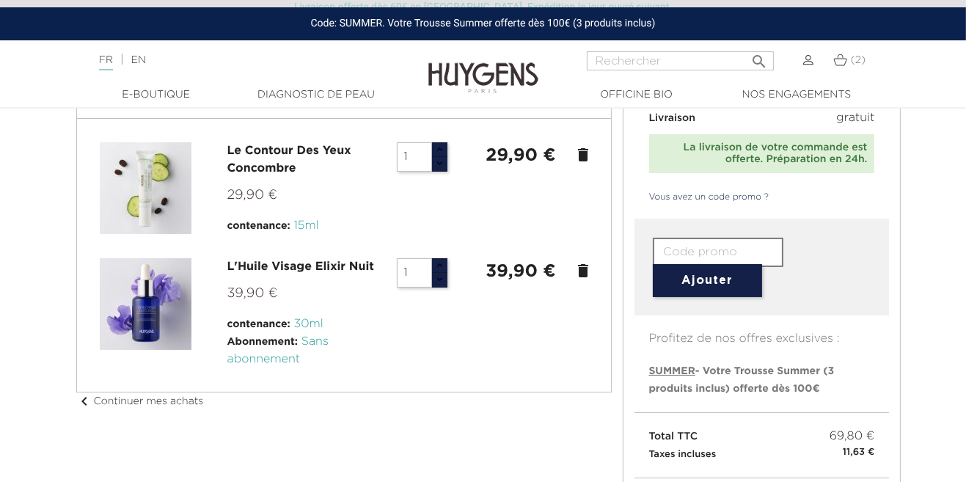
scroll to position [114, 0]
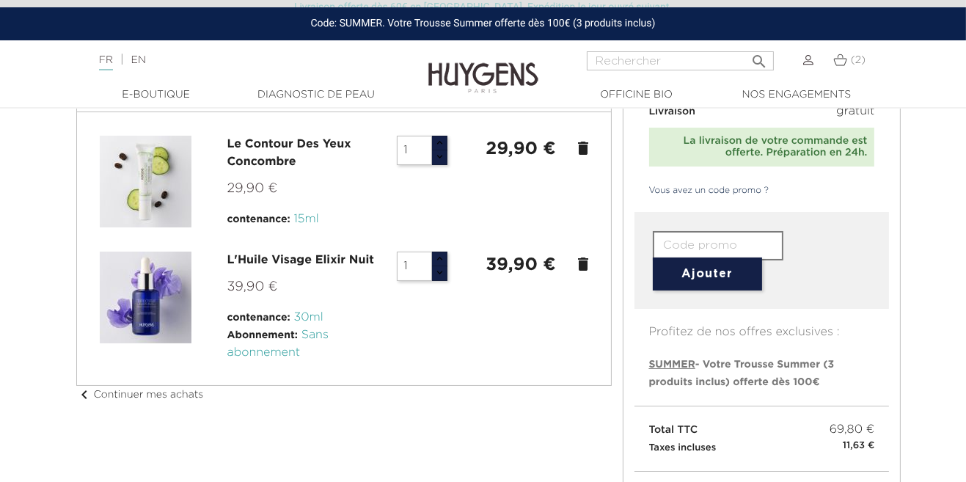
click at [302, 318] on span "30ml" at bounding box center [308, 318] width 29 height 12
click at [247, 256] on link "L'Huile Visage Elixir Nuit" at bounding box center [300, 261] width 147 height 12
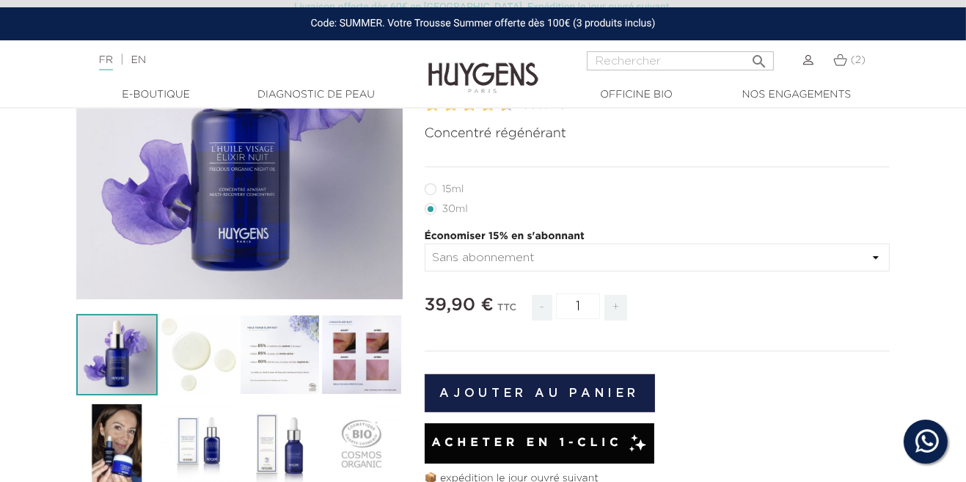
scroll to position [219, 0]
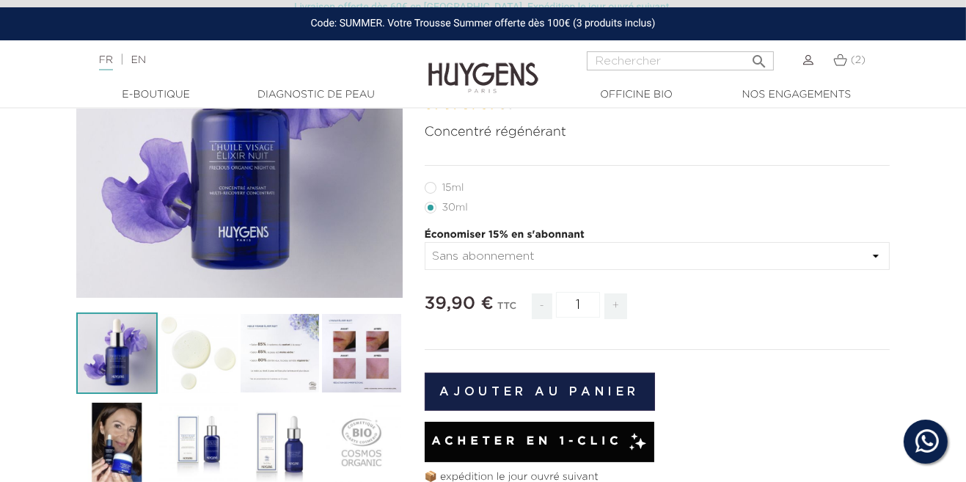
click at [433, 186] on label12"] "15ml" at bounding box center [453, 188] width 57 height 12
radio input "true"
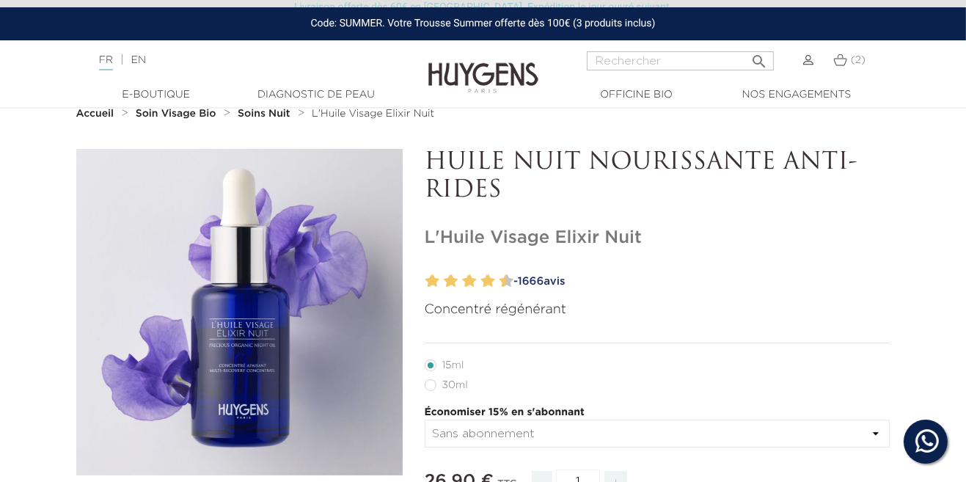
click at [573, 386] on li "30ml" at bounding box center [654, 385] width 459 height 20
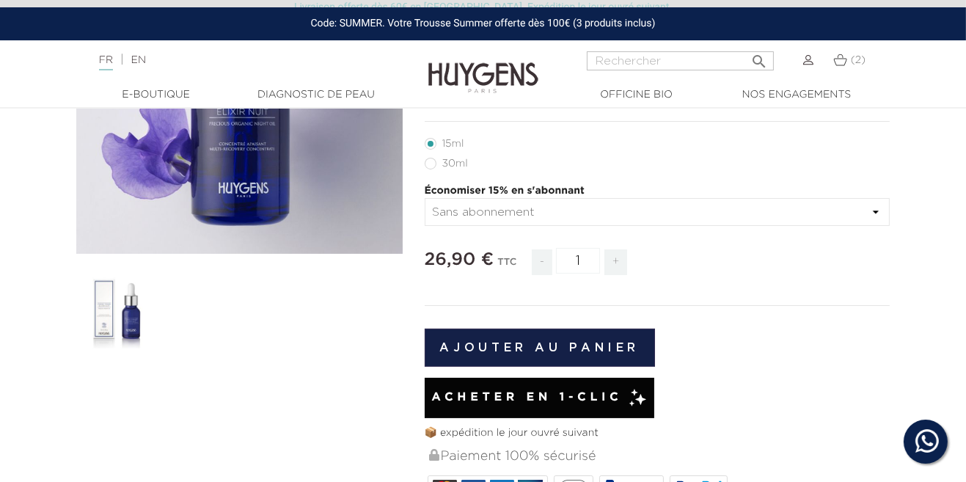
scroll to position [262, 0]
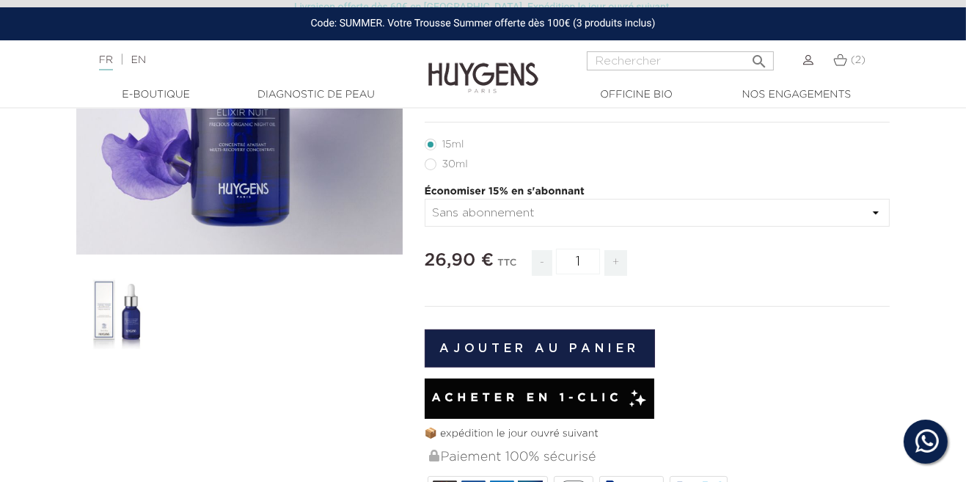
click at [597, 342] on button "Ajouter au panier" at bounding box center [540, 348] width 231 height 38
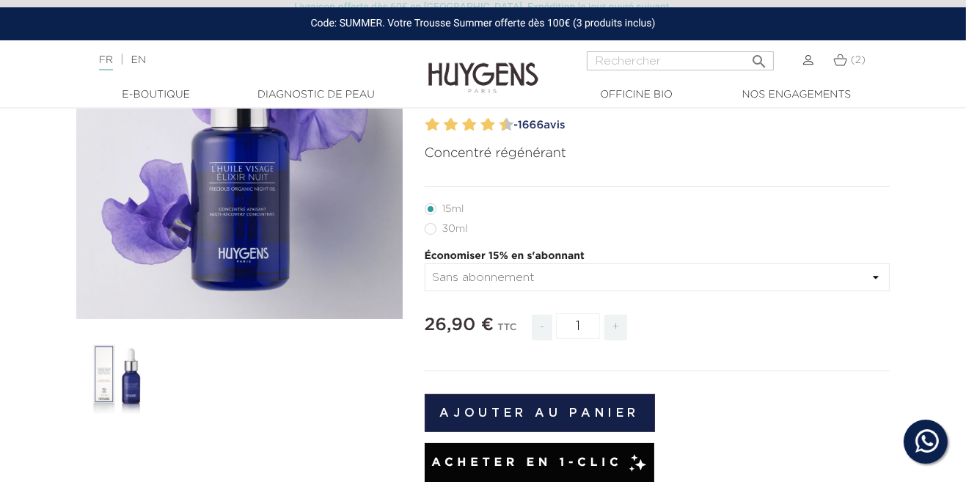
scroll to position [197, 0]
click at [848, 59] on link "(2)" at bounding box center [850, 60] width 32 height 12
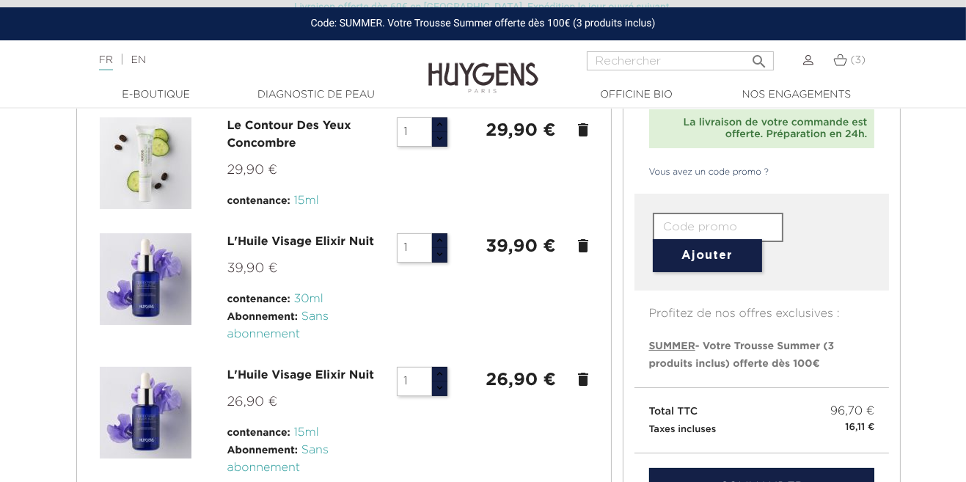
scroll to position [134, 0]
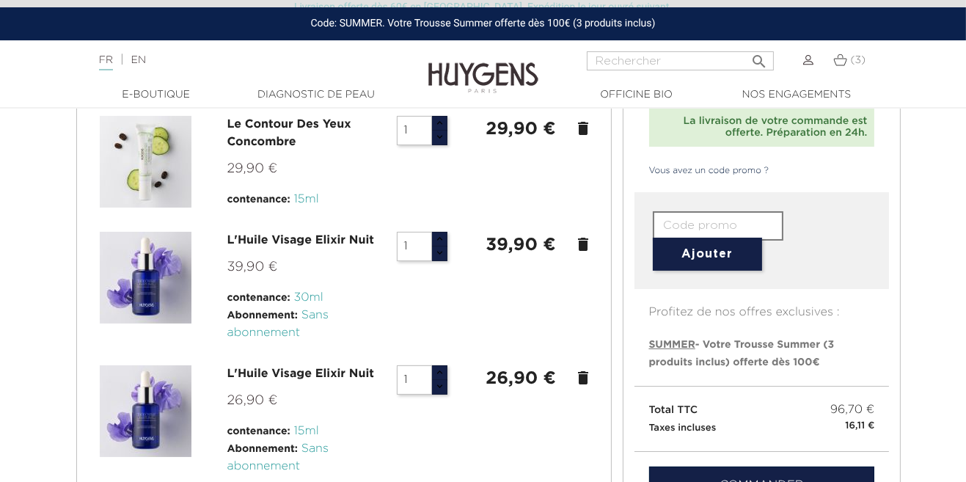
click at [583, 248] on icon "delete" at bounding box center [584, 245] width 18 height 18
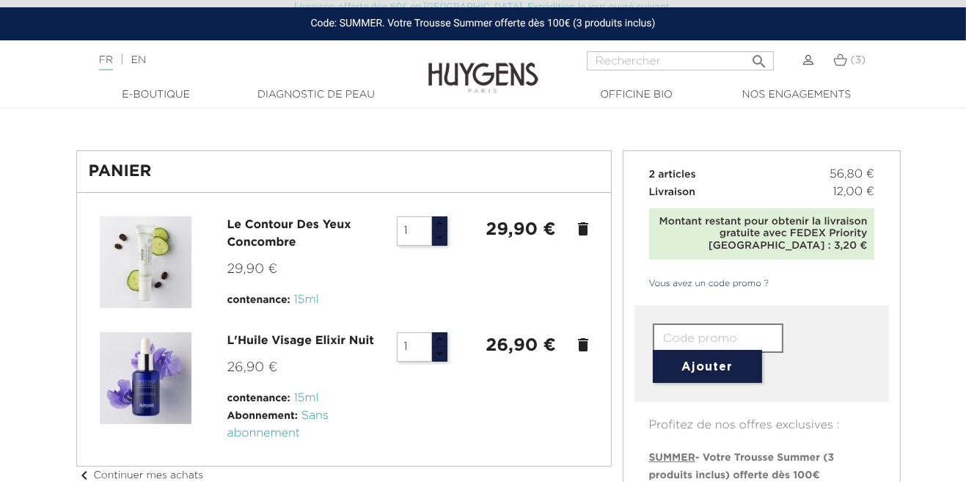
scroll to position [0, 0]
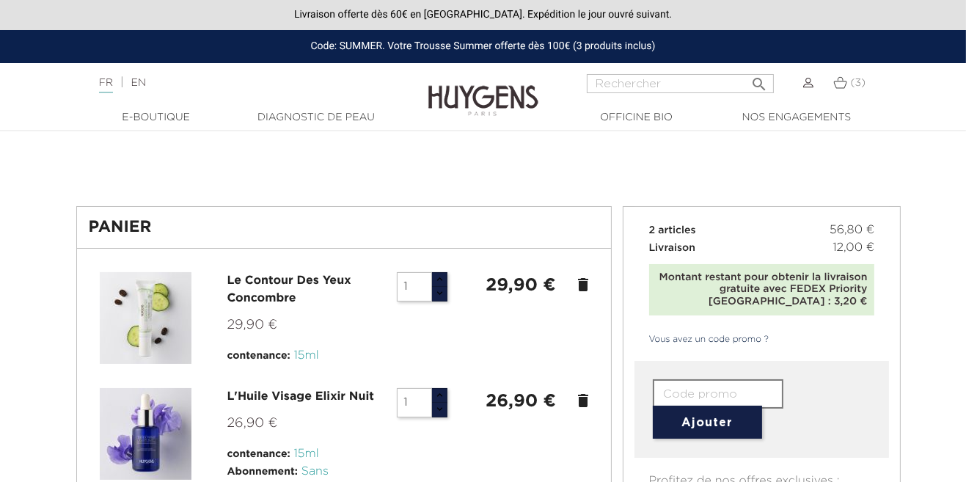
click at [109, 88] on link "FR" at bounding box center [106, 85] width 14 height 15
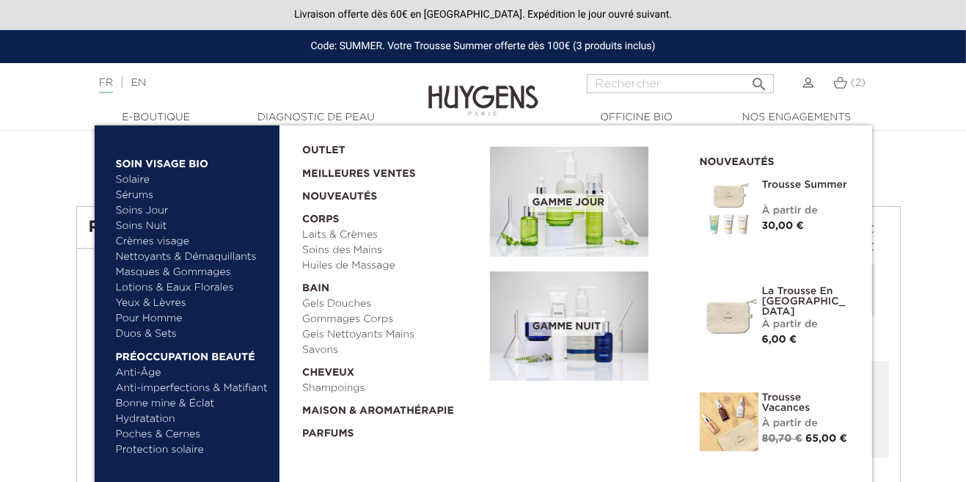
click at [145, 338] on link "Duos & Sets" at bounding box center [192, 334] width 153 height 15
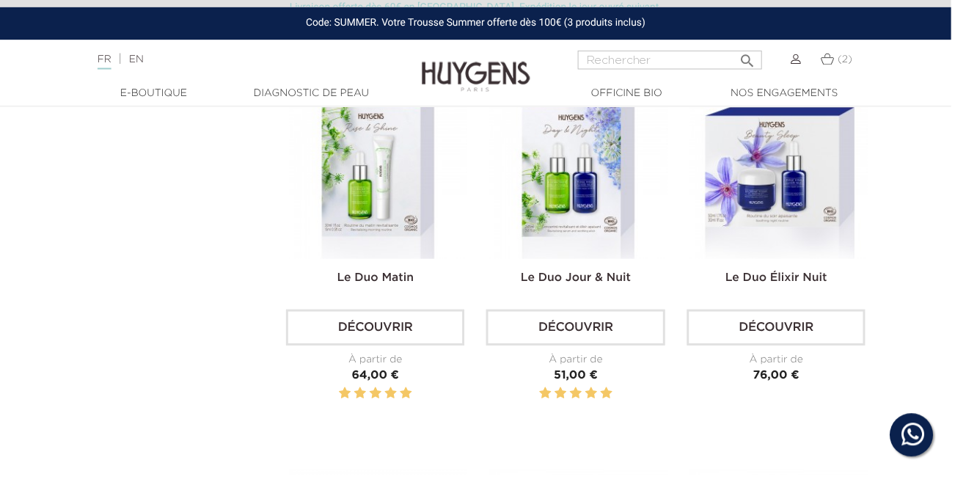
scroll to position [852, 0]
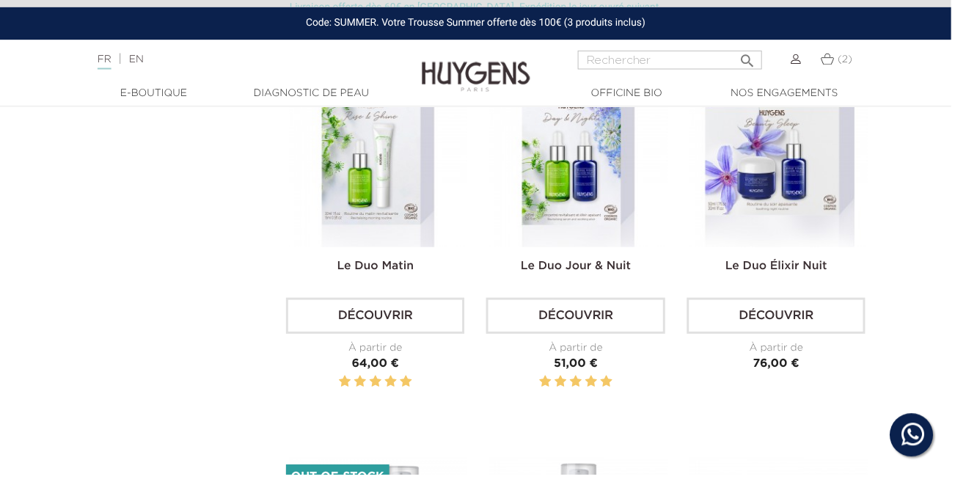
click at [0, 0] on img at bounding box center [0, 0] width 0 height 0
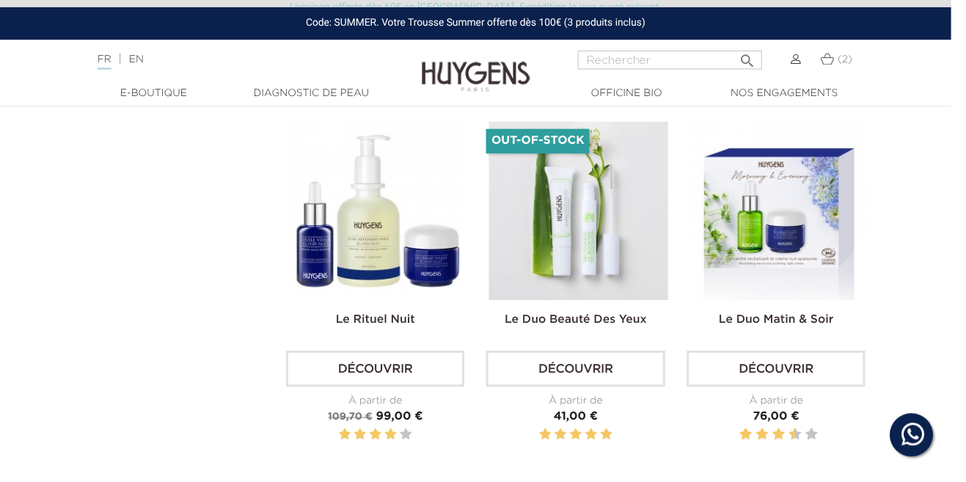
scroll to position [1589, 0]
click at [0, 0] on img at bounding box center [0, 0] width 0 height 0
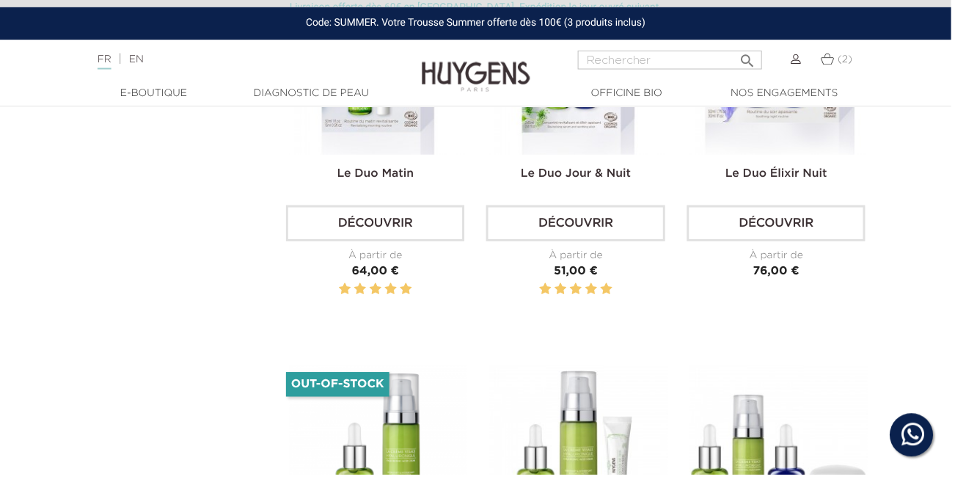
scroll to position [922, 0]
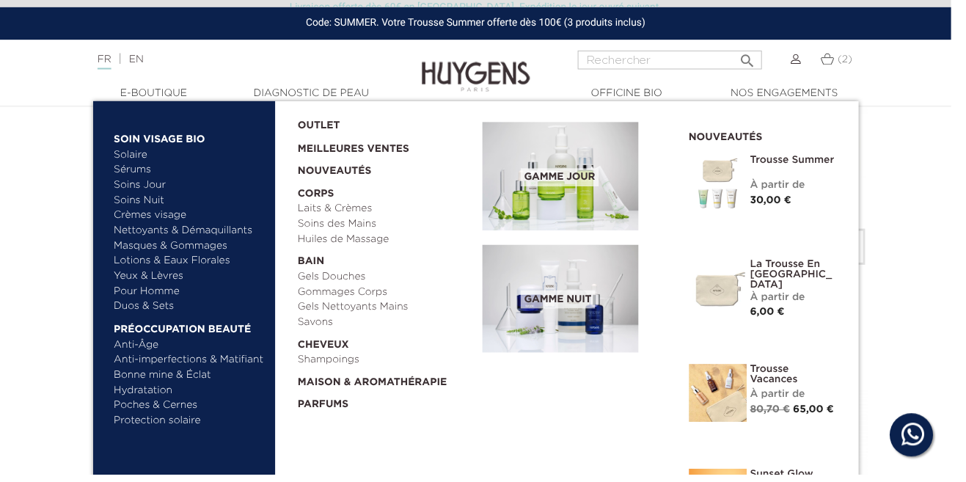
click at [168, 415] on link "Poches & Cernes" at bounding box center [192, 411] width 153 height 15
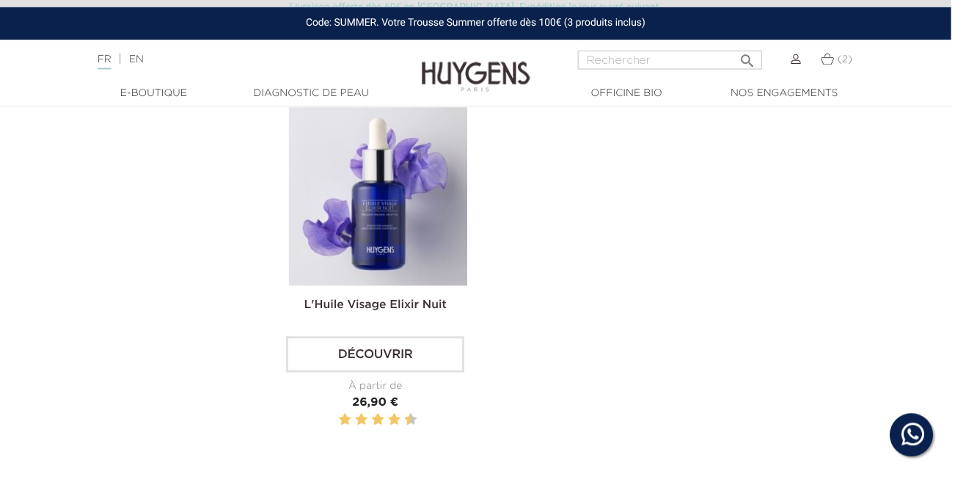
scroll to position [828, 0]
click at [0, 0] on img at bounding box center [0, 0] width 0 height 0
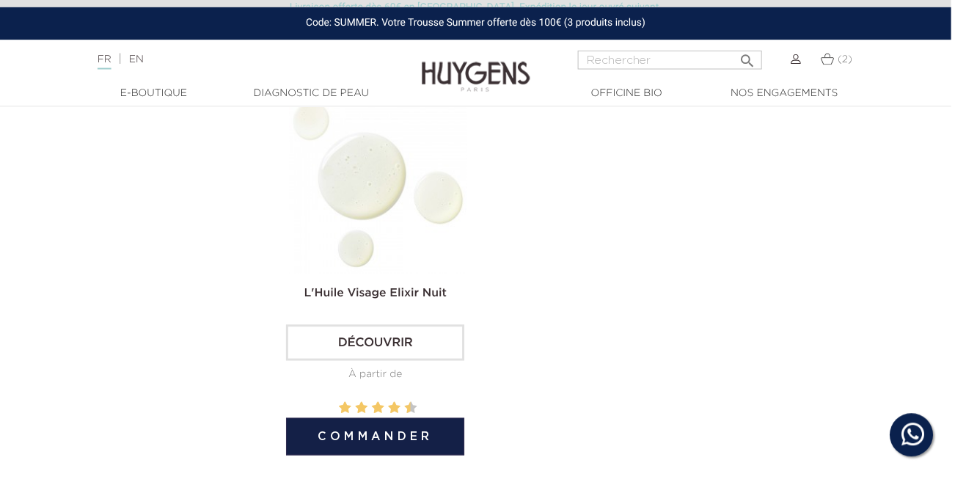
scroll to position [899, 0]
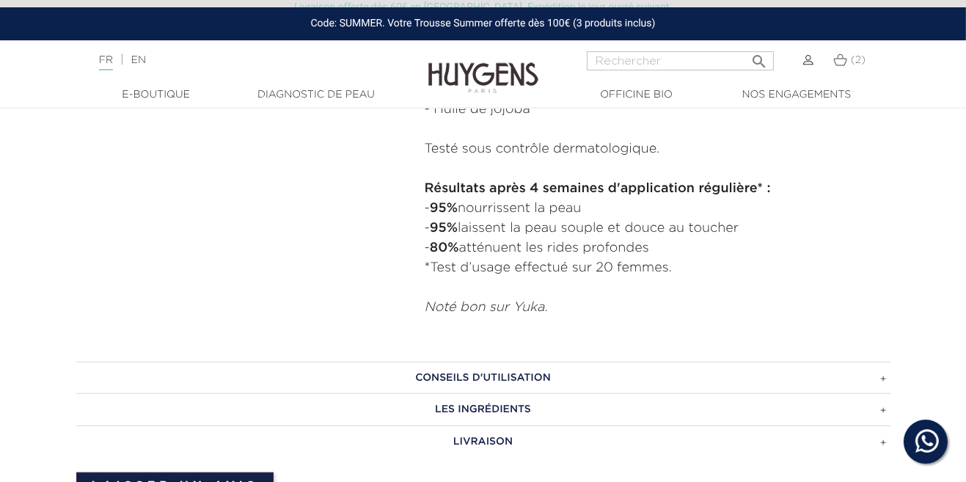
scroll to position [922, 0]
click at [718, 364] on h3 "CONSEILS D'UTILISATION" at bounding box center [483, 376] width 814 height 32
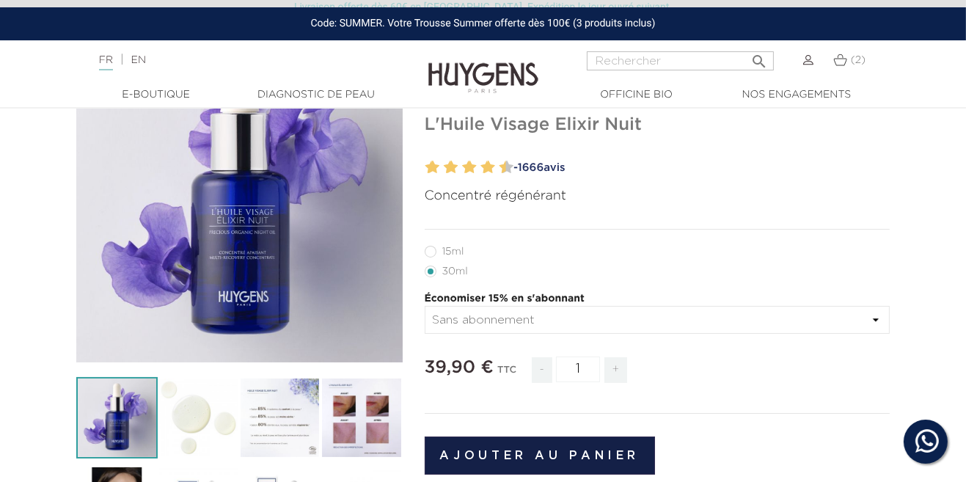
scroll to position [0, 0]
